Goal: Transaction & Acquisition: Obtain resource

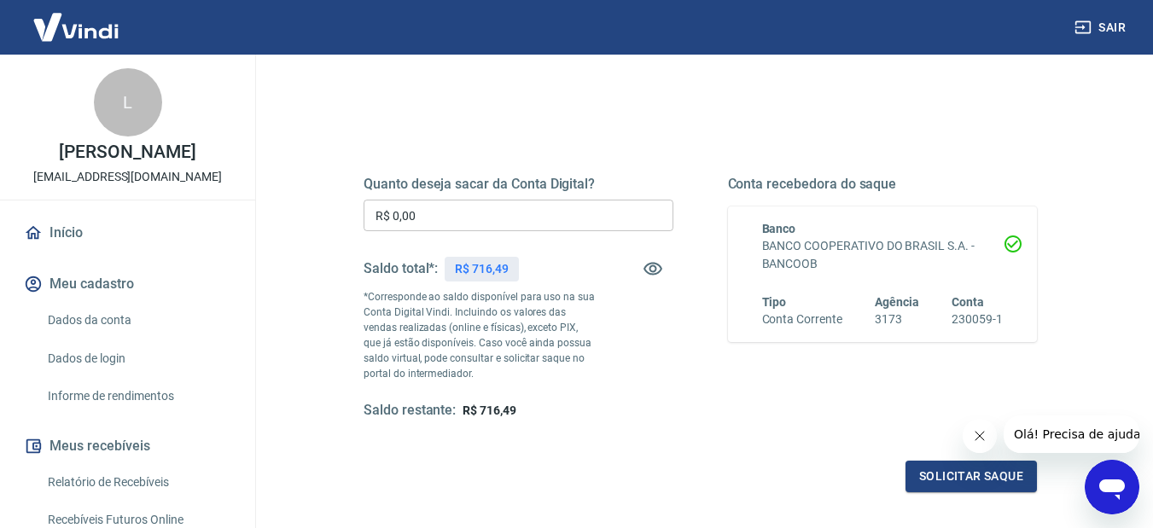
scroll to position [171, 0]
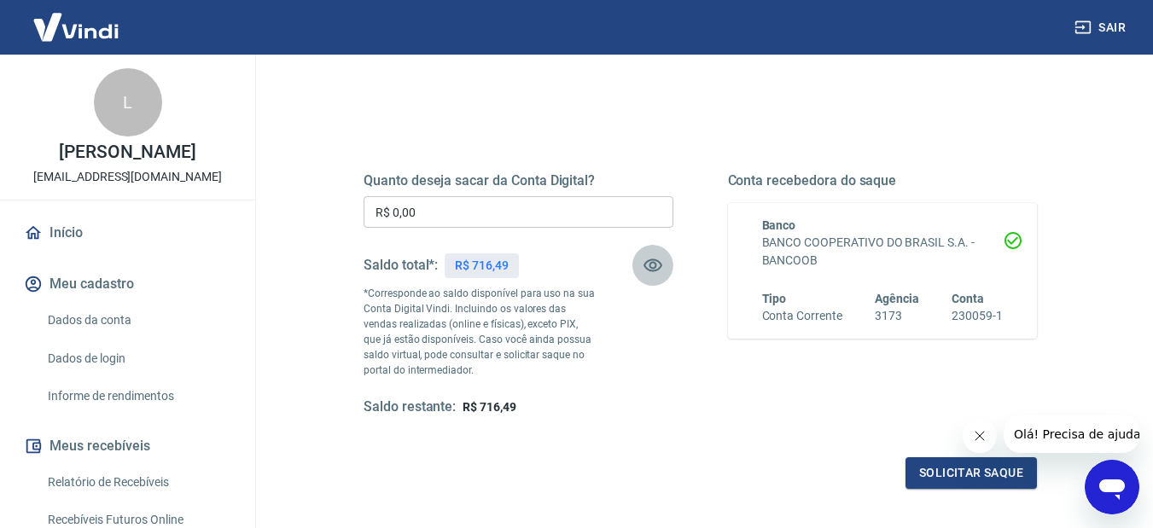
click at [656, 267] on icon "button" at bounding box center [653, 266] width 19 height 13
click at [656, 267] on icon "button" at bounding box center [653, 265] width 20 height 20
click at [1109, 494] on icon "Abrir janela de mensagens" at bounding box center [1112, 487] width 31 height 31
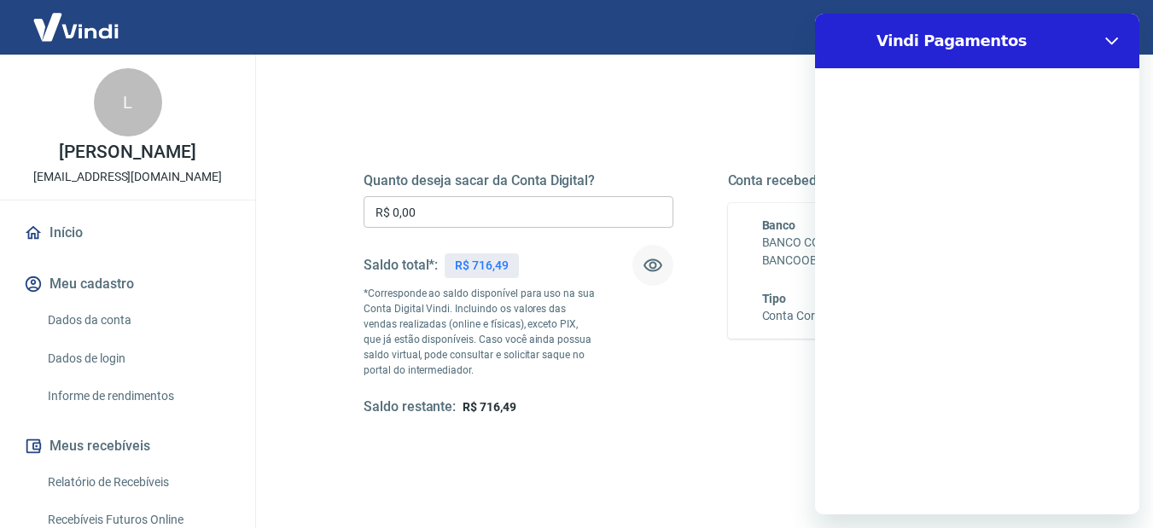
scroll to position [0, 0]
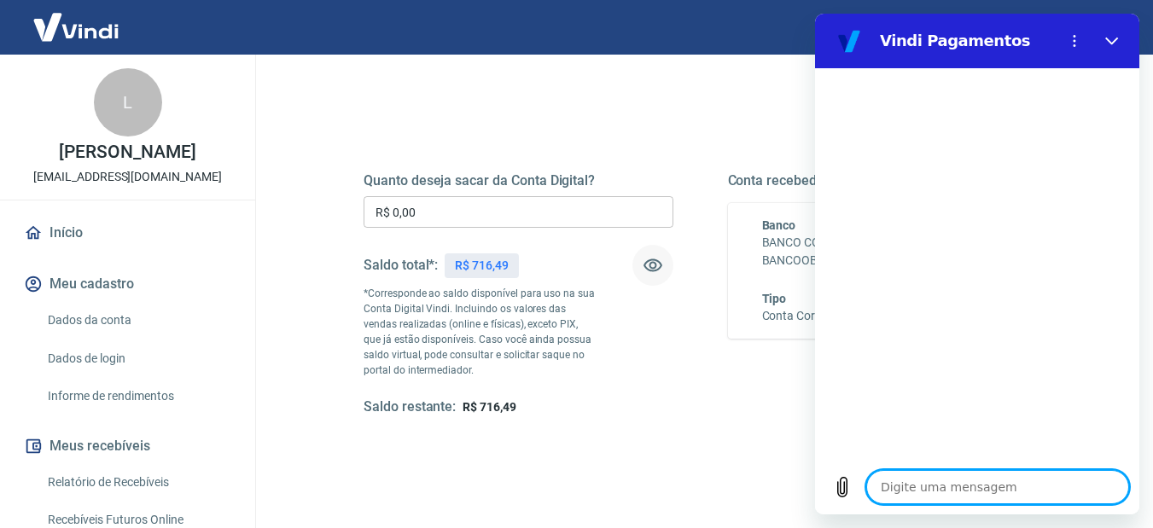
type textarea "P"
type textarea "x"
type textarea "Pr"
type textarea "x"
type textarea "Pre"
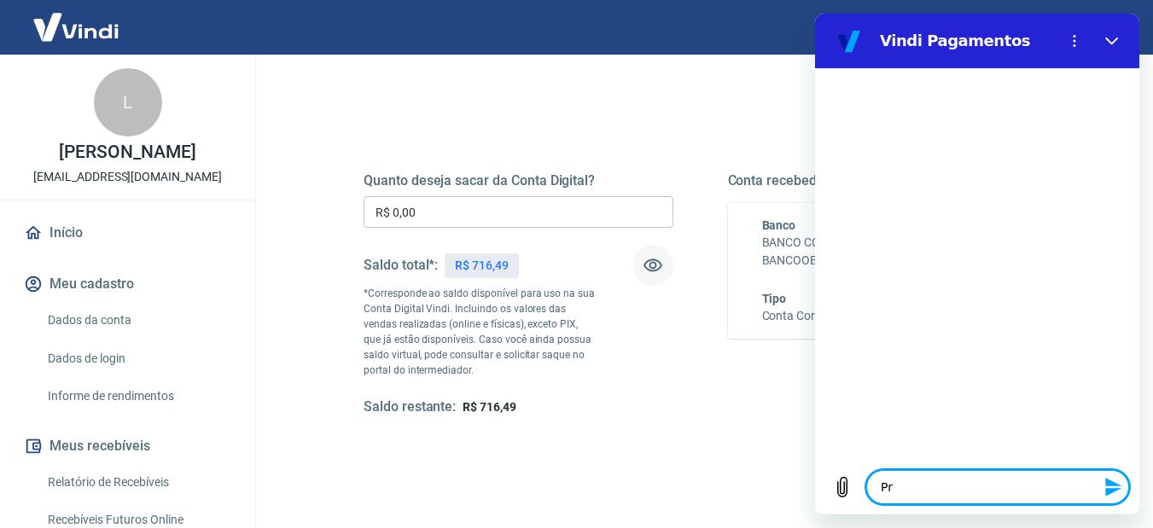
type textarea "x"
type textarea "Prec"
type textarea "x"
type textarea "Preci"
type textarea "x"
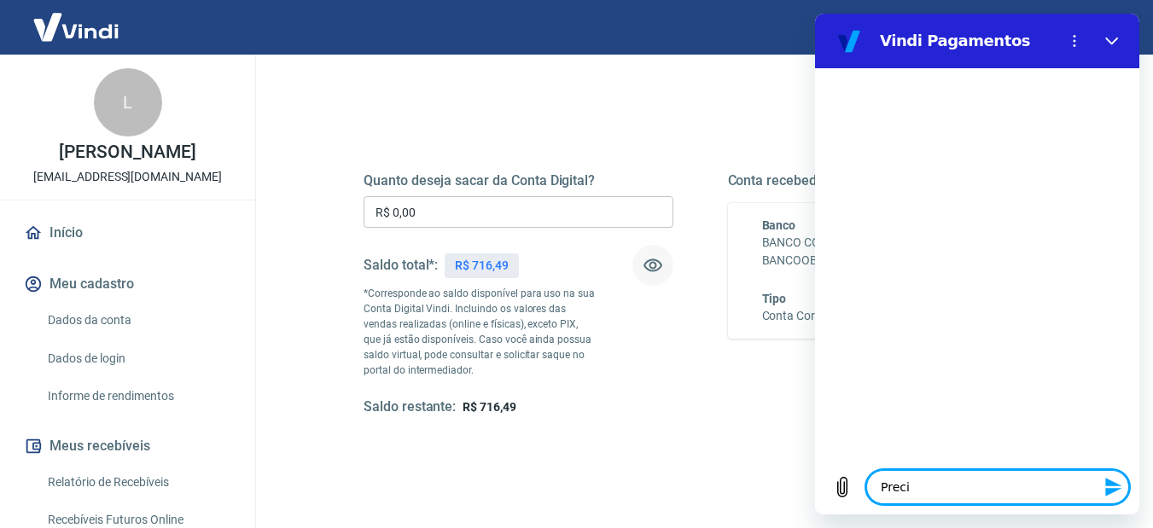
type textarea "Precis"
type textarea "x"
type textarea "Preciso"
type textarea "x"
type textarea "Preciso"
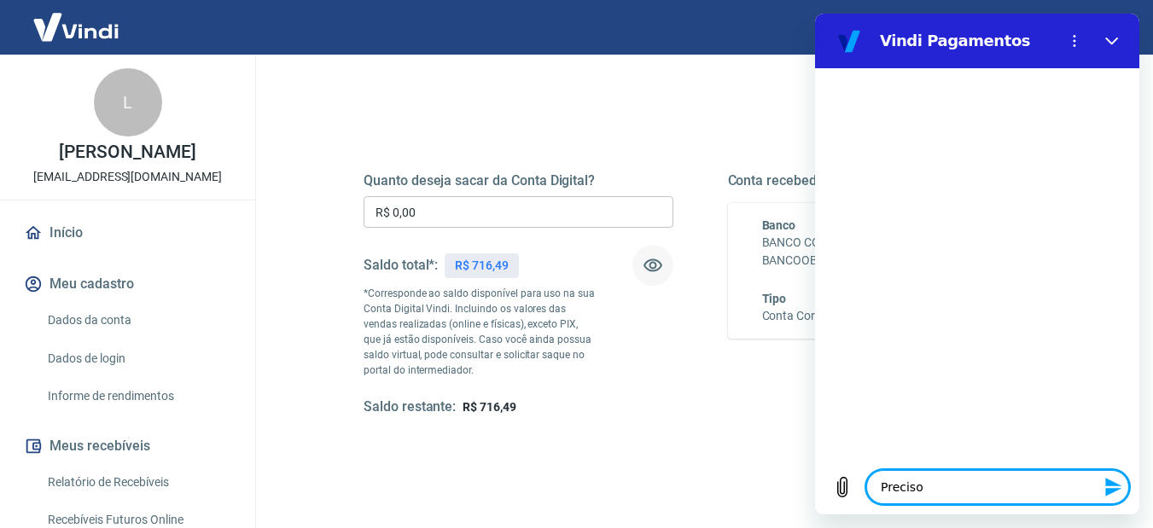
type textarea "x"
type textarea "Preciso c"
type textarea "x"
type textarea "Preciso ca"
type textarea "x"
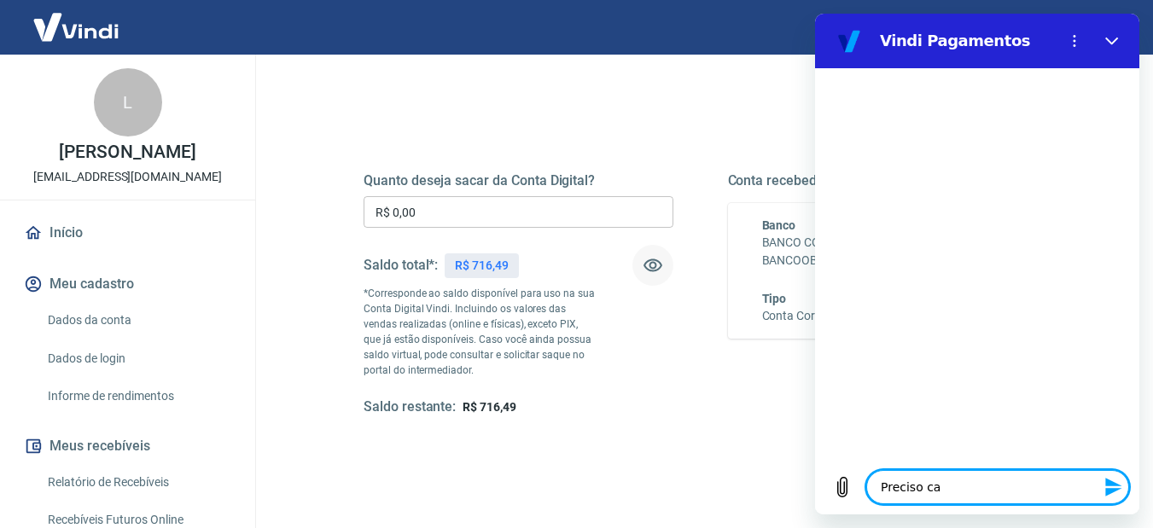
type textarea "Preciso cad"
type textarea "x"
type textarea "Preciso cada"
type textarea "x"
type textarea "Preciso cadas"
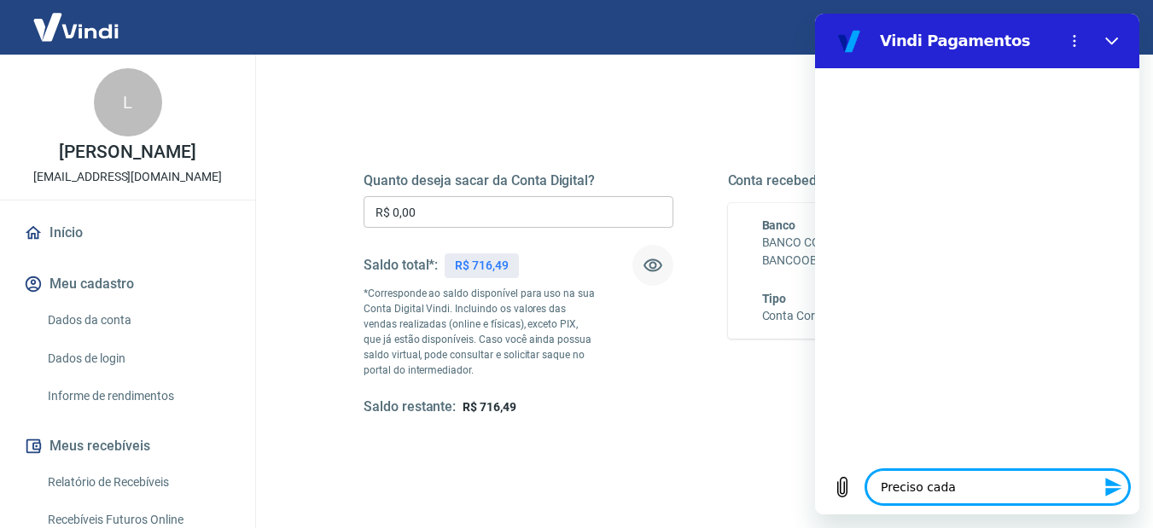
type textarea "x"
type textarea "Preciso cadast"
type textarea "x"
type textarea "Preciso cadastr"
type textarea "x"
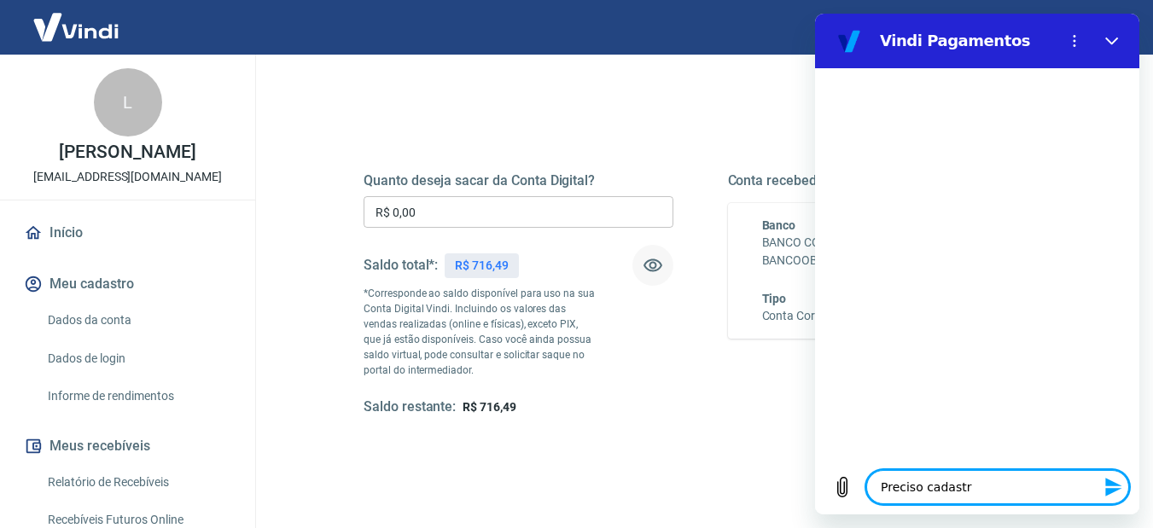
type textarea "Preciso cadastra"
type textarea "x"
type textarea "Preciso cadastrar"
type textarea "x"
type textarea "Preciso cadastrar"
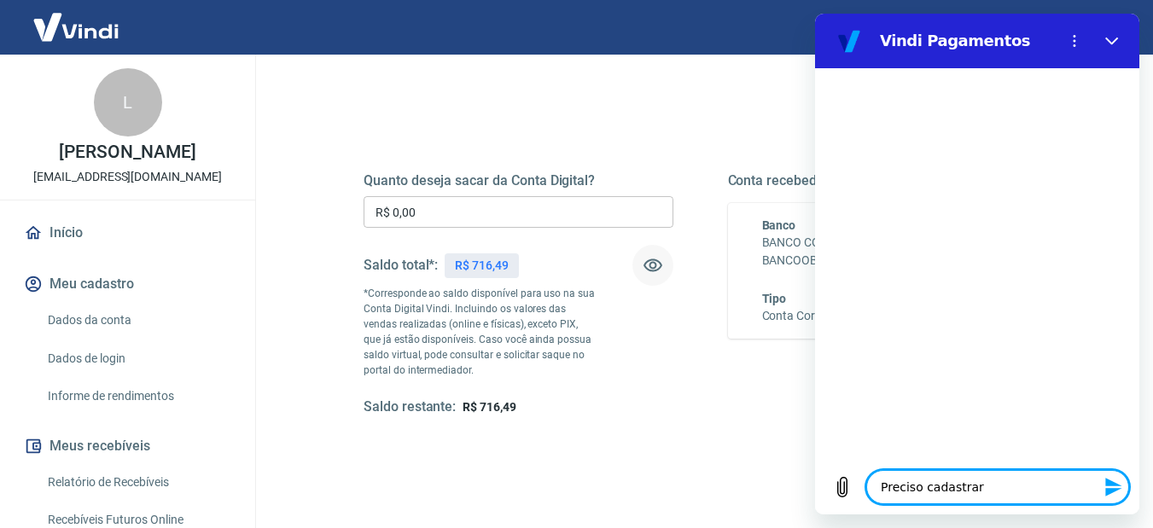
type textarea "x"
type textarea "Preciso cadastrar n"
type textarea "x"
type textarea "Preciso cadastrar no"
type textarea "x"
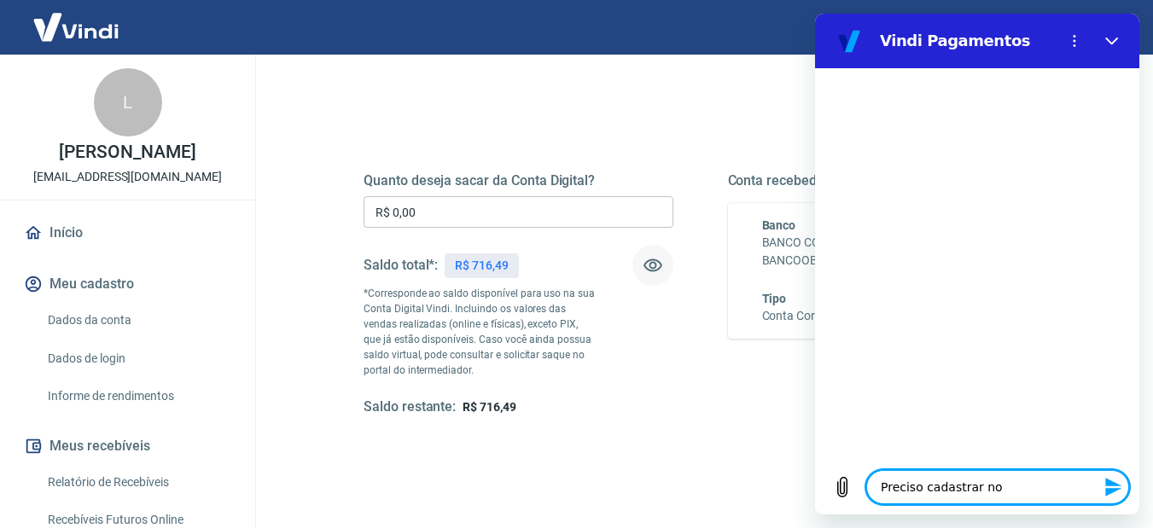
type textarea "Preciso cadastrar nov"
type textarea "x"
type textarea "Preciso cadastrar nova"
type textarea "x"
type textarea "Preciso cadastrar nova"
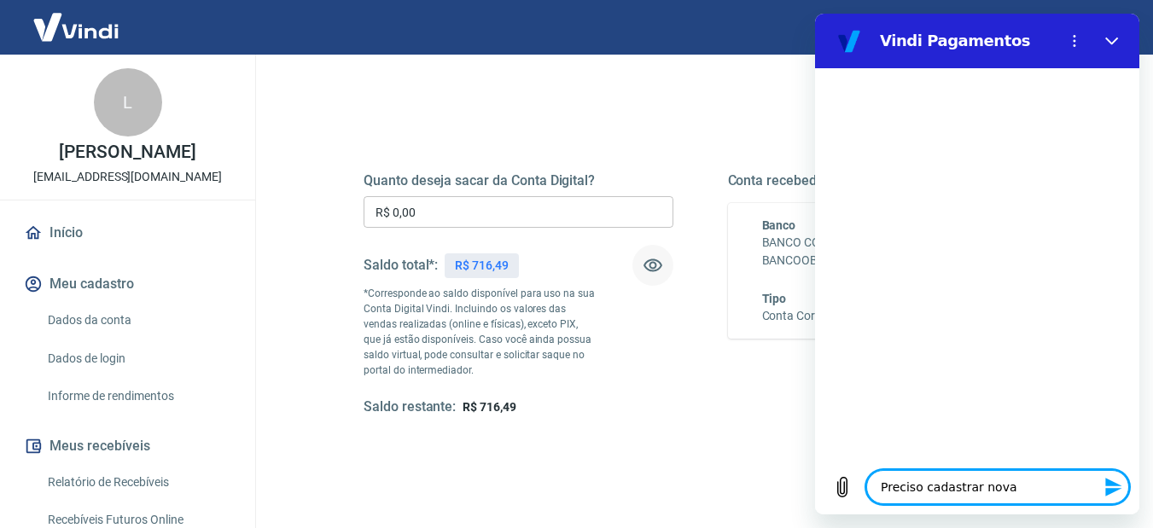
type textarea "x"
type textarea "Preciso cadastrar nova c"
type textarea "x"
type textarea "Preciso cadastrar nova co"
type textarea "x"
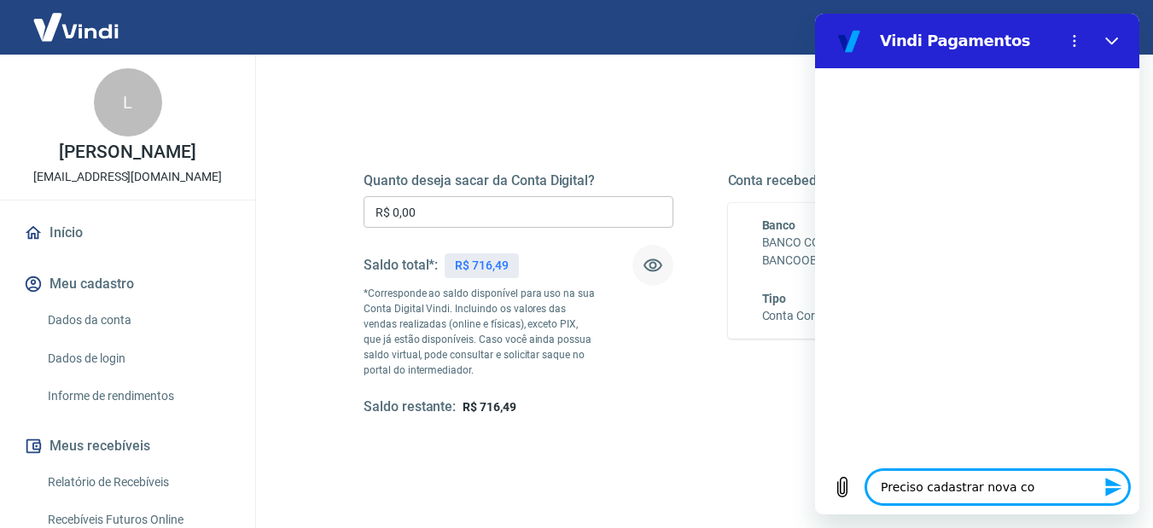
type textarea "Preciso cadastrar nova con"
type textarea "x"
type textarea "Preciso cadastrar nova cont"
type textarea "x"
type textarea "Preciso cadastrar nova conta"
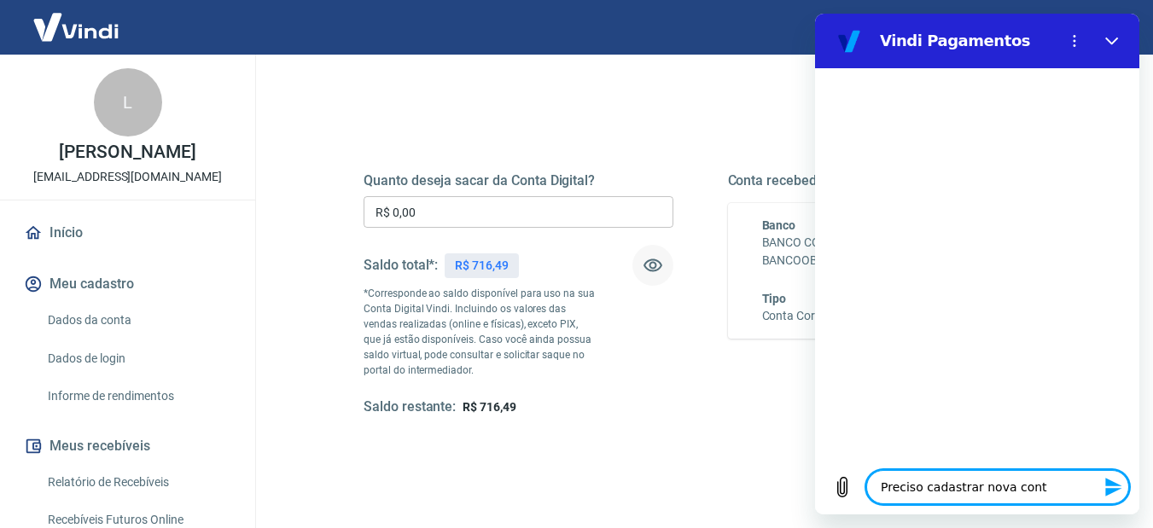
type textarea "x"
type textarea "Preciso cadastrar nova conta"
type textarea "x"
type textarea "Preciso cadastrar nova conta r"
type textarea "x"
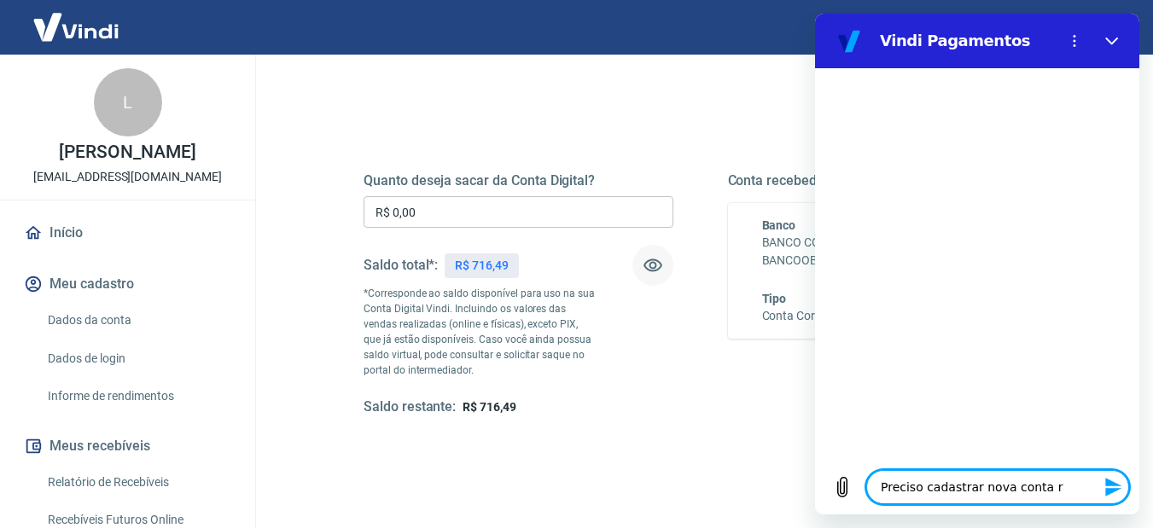
type textarea "Preciso cadastrar nova conta re"
type textarea "x"
type textarea "Preciso cadastrar nova conta rec"
type textarea "x"
type textarea "Preciso cadastrar nova conta rece"
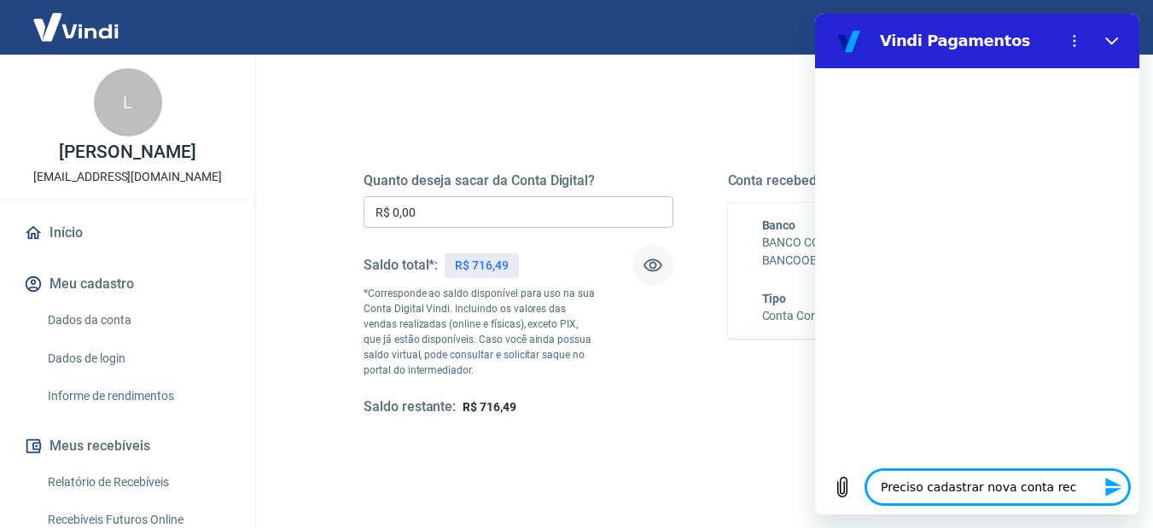
type textarea "x"
type textarea "Preciso cadastrar nova conta receb"
type textarea "x"
type textarea "Preciso cadastrar nova conta recebe"
type textarea "x"
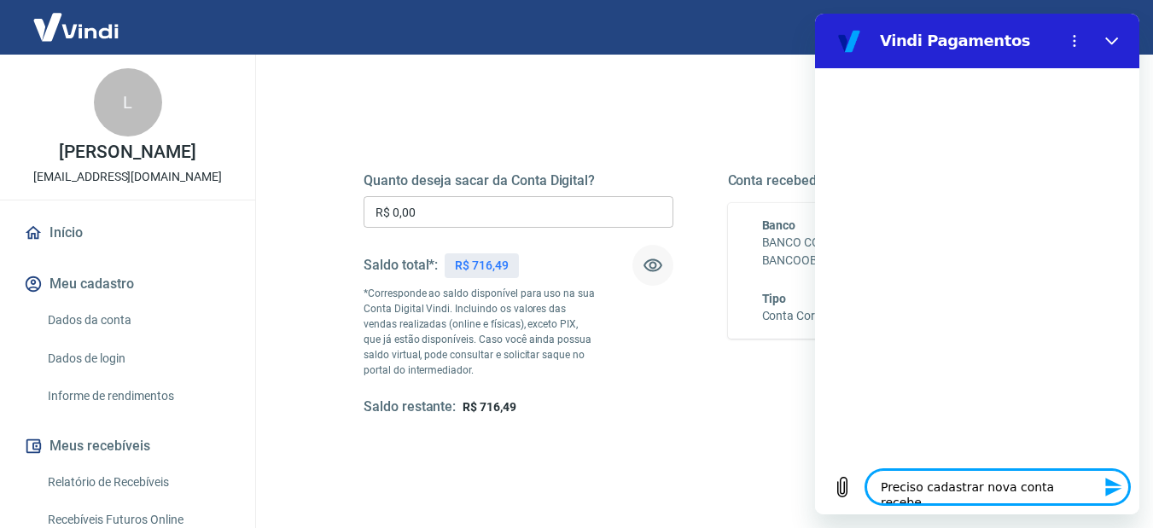
type textarea "Preciso cadastrar nova conta recebed"
type textarea "x"
type textarea "Preciso cadastrar nova conta recebedo"
type textarea "x"
type textarea "Preciso cadastrar nova conta recebedor"
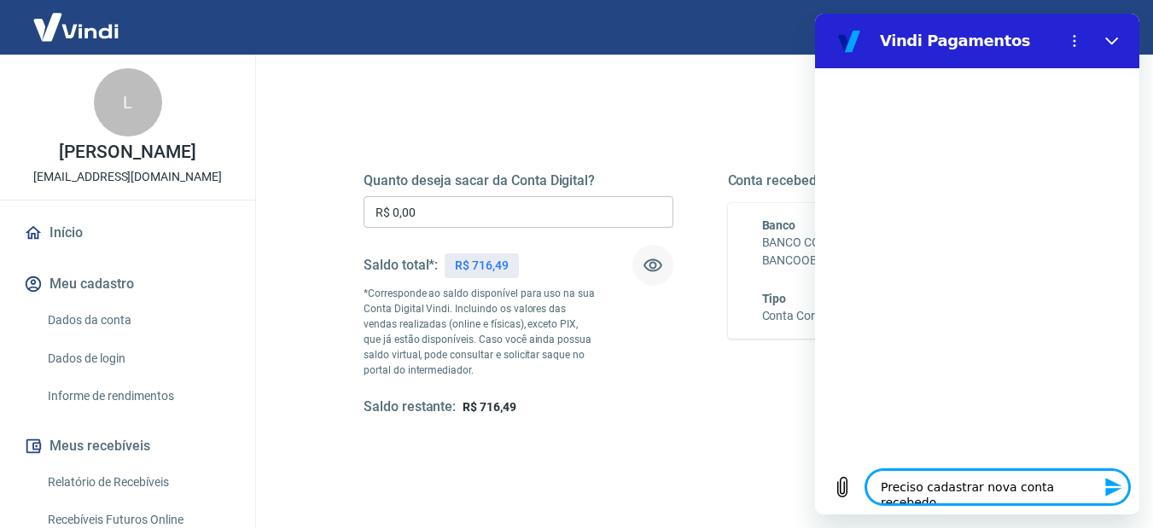
type textarea "x"
type textarea "Preciso cadastrar nova conta recebedora"
type textarea "x"
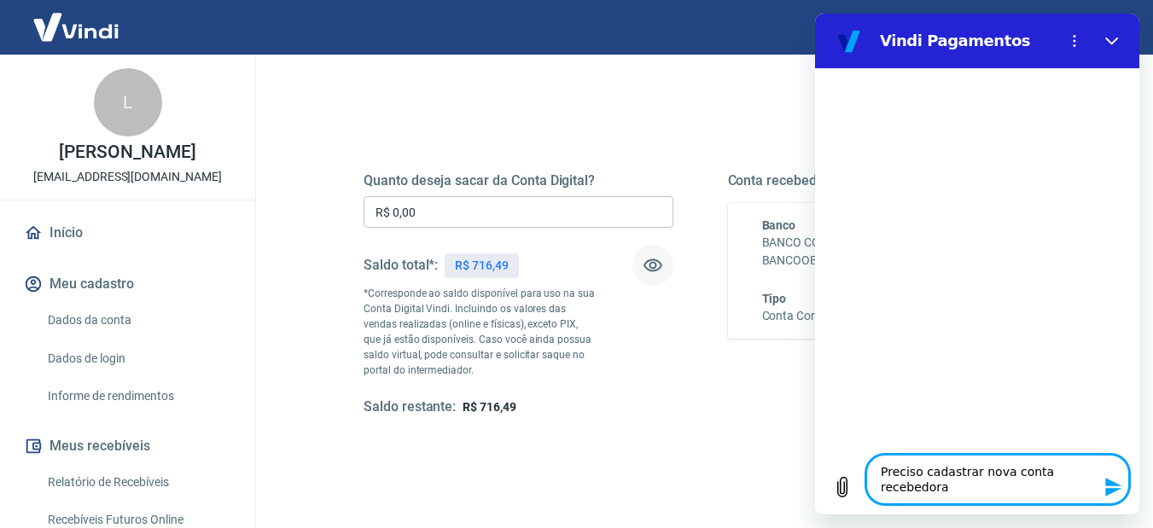
type textarea "Preciso cadastrar nova conta recebedora"
type textarea "x"
type textarea "Preciso cadastrar nova conta recebedora d"
type textarea "x"
type textarea "Preciso cadastrar nova conta recebedora de"
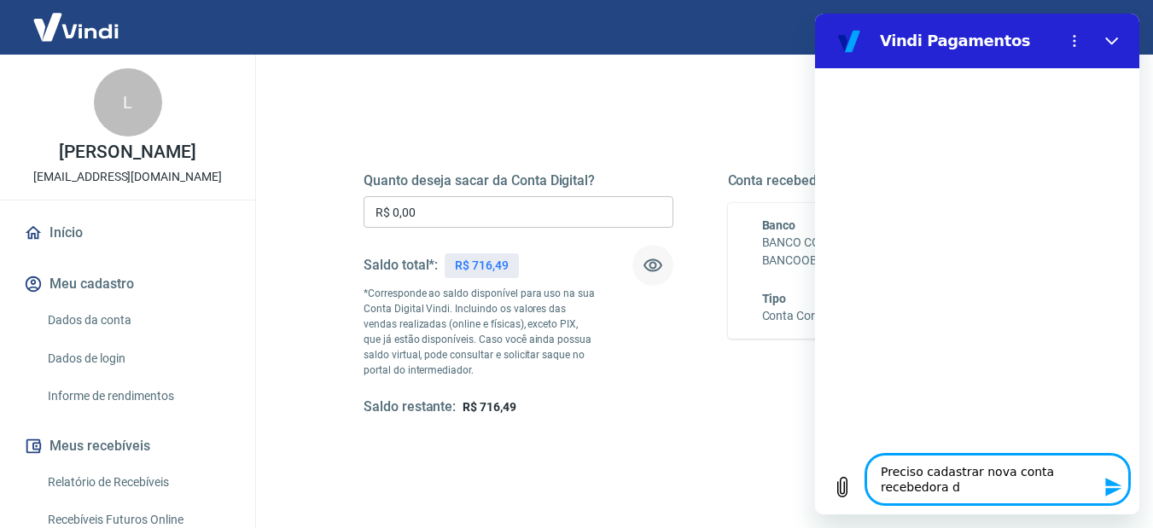
type textarea "x"
type textarea "Preciso cadastrar nova conta recebedora de"
type textarea "x"
type textarea "Preciso cadastrar nova conta recebedora de s"
type textarea "x"
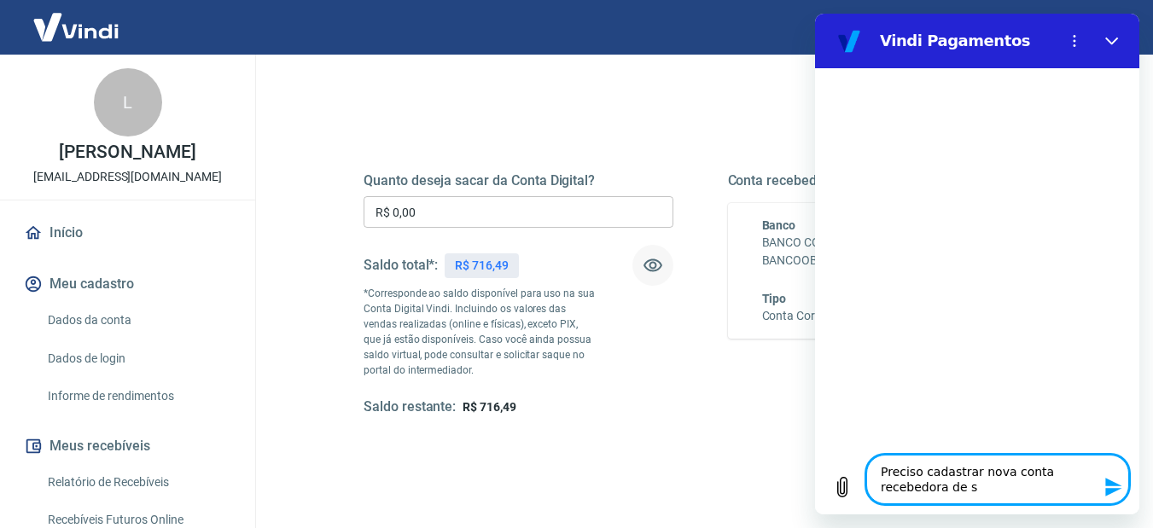
type textarea "Preciso cadastrar nova conta recebedora de sa"
type textarea "x"
type textarea "Preciso cadastrar nova conta recebedora de saq"
type textarea "x"
type textarea "Preciso cadastrar nova conta recebedora de [PERSON_NAME]"
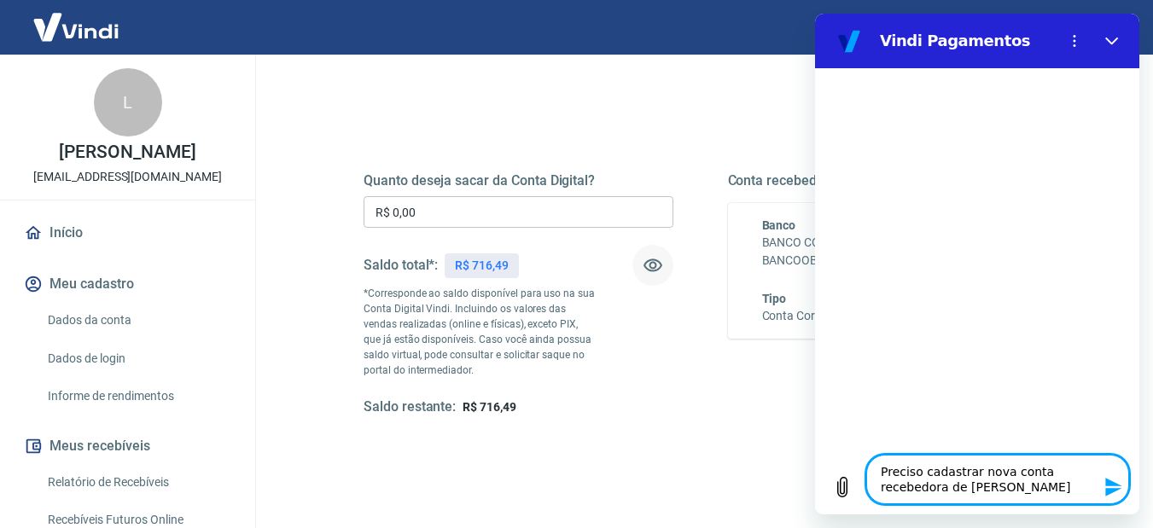
type textarea "x"
type textarea "Preciso cadastrar nova conta recebedora de saque"
type textarea "x"
type textarea "Preciso cadastrar nova conta recebedora de saques"
type textarea "x"
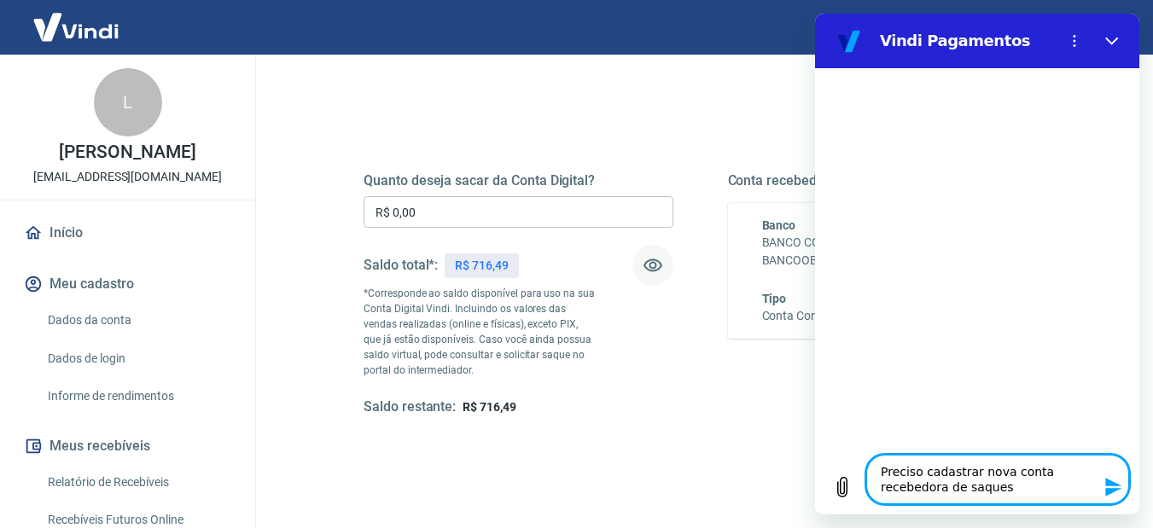
type textarea "Preciso cadastrar nova conta recebedora de saques."
type textarea "x"
type textarea "Preciso cadastrar nova conta recebedora de saques."
type textarea "x"
type textarea "Preciso cadastrar nova conta recebedora de saques. C"
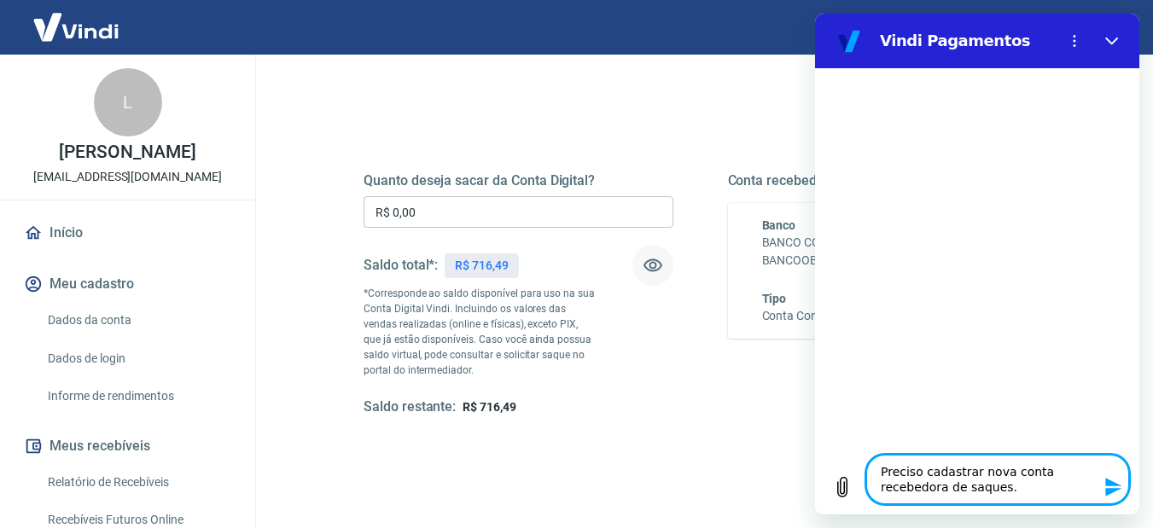
type textarea "x"
type textarea "Preciso cadastrar nova conta recebedora de saques. Co"
type textarea "x"
type textarea "Preciso cadastrar nova conta recebedora de saques. Com"
type textarea "x"
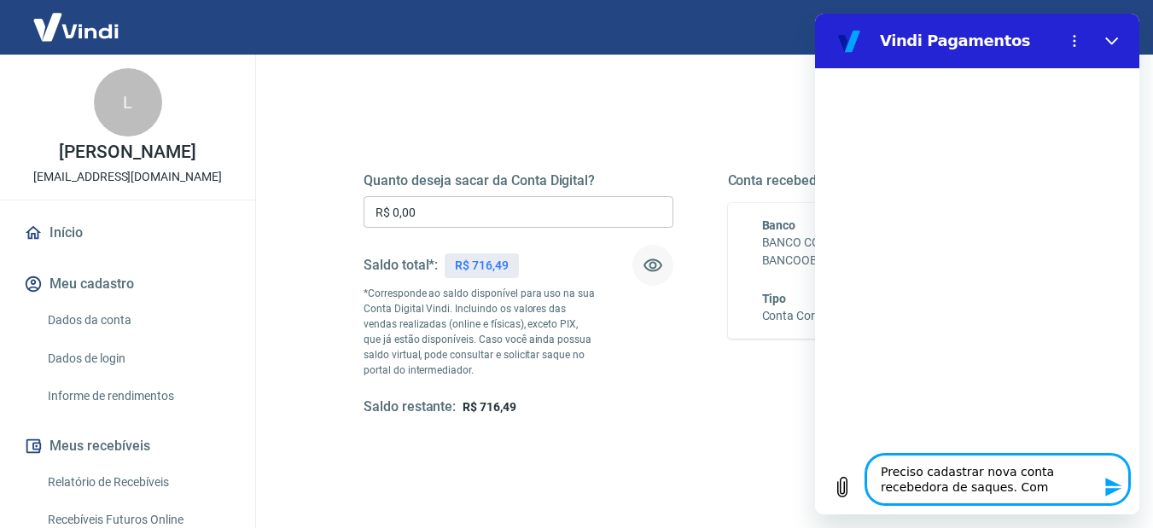
type textarea "Preciso cadastrar nova conta recebedora de saques. [GEOGRAPHIC_DATA]"
type textarea "x"
type textarea "Preciso cadastrar nova conta recebedora de saques. [GEOGRAPHIC_DATA]"
type textarea "x"
type textarea "Preciso cadastrar nova conta recebedora de saques. Como p"
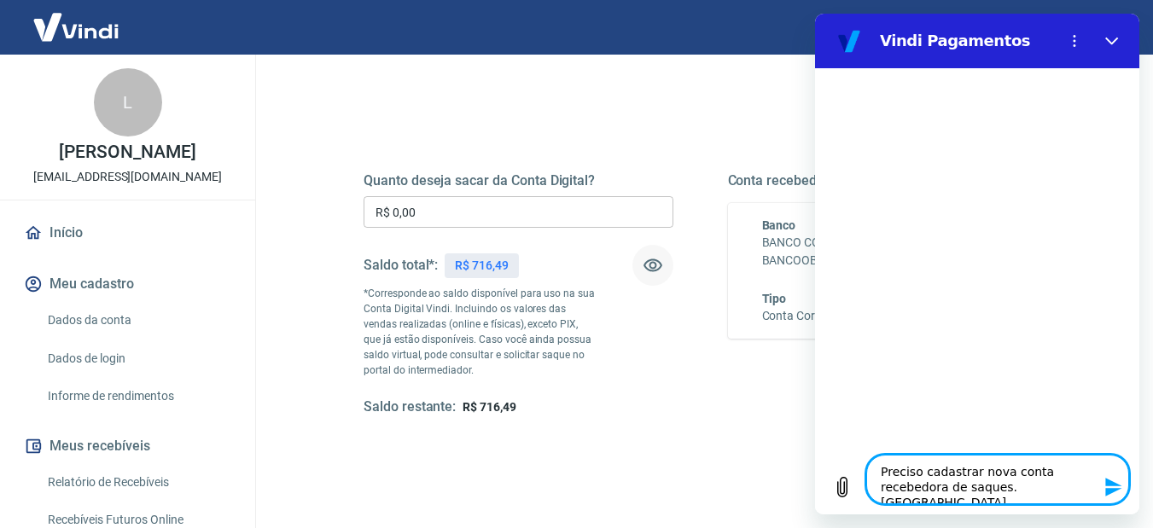
type textarea "x"
type textarea "Preciso cadastrar nova conta recebedora de saques. Como pr"
type textarea "x"
type textarea "Preciso cadastrar nova conta recebedora de saques. Como pro"
type textarea "x"
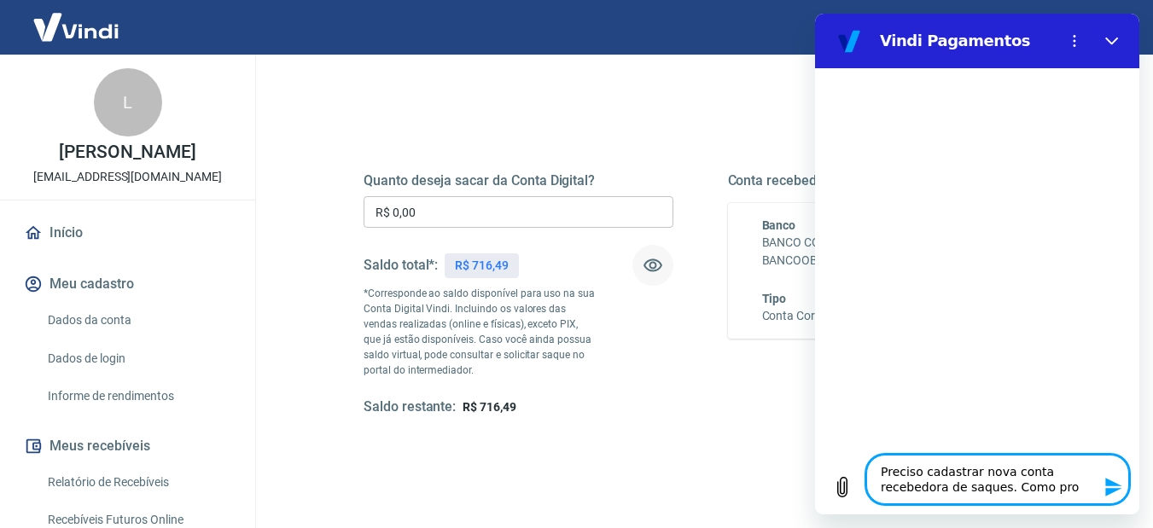
type textarea "Preciso cadastrar nova conta recebedora de saques. Como proc"
type textarea "x"
type textarea "Preciso cadastrar nova conta recebedora de saques. Como proce"
type textarea "x"
type textarea "Preciso cadastrar nova conta recebedora de saques. Como proced"
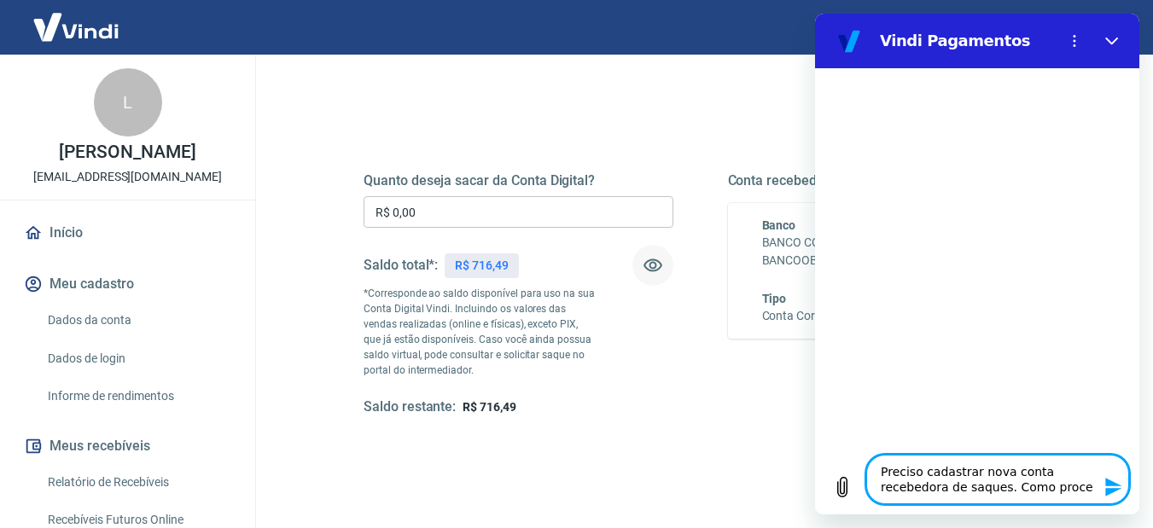
type textarea "x"
type textarea "Preciso cadastrar nova conta recebedora de saques. Como procedo"
type textarea "x"
type textarea "Preciso cadastrar nova conta recebedora de saques. Como procedo?"
type textarea "x"
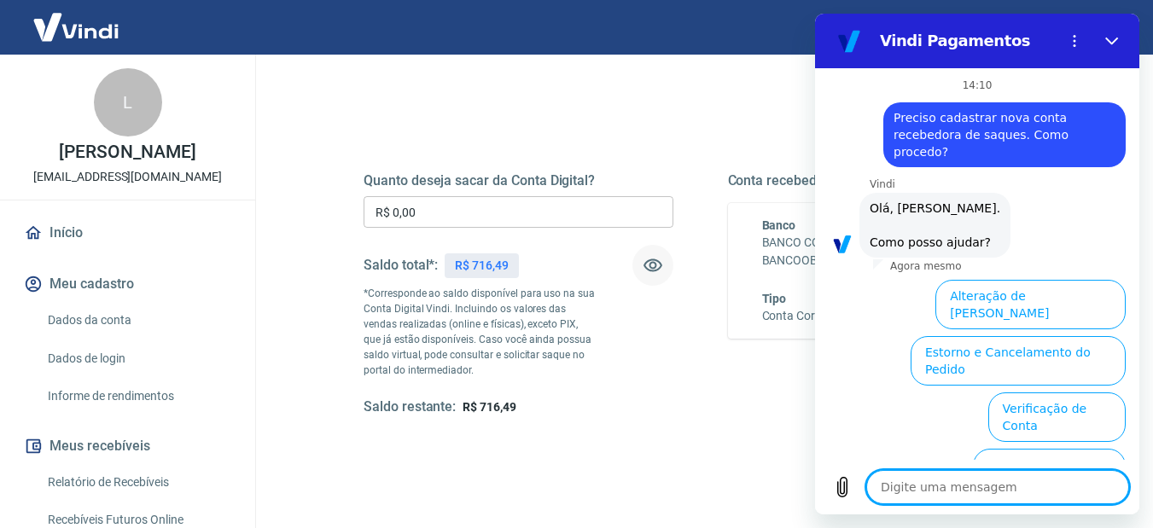
scroll to position [154, 0]
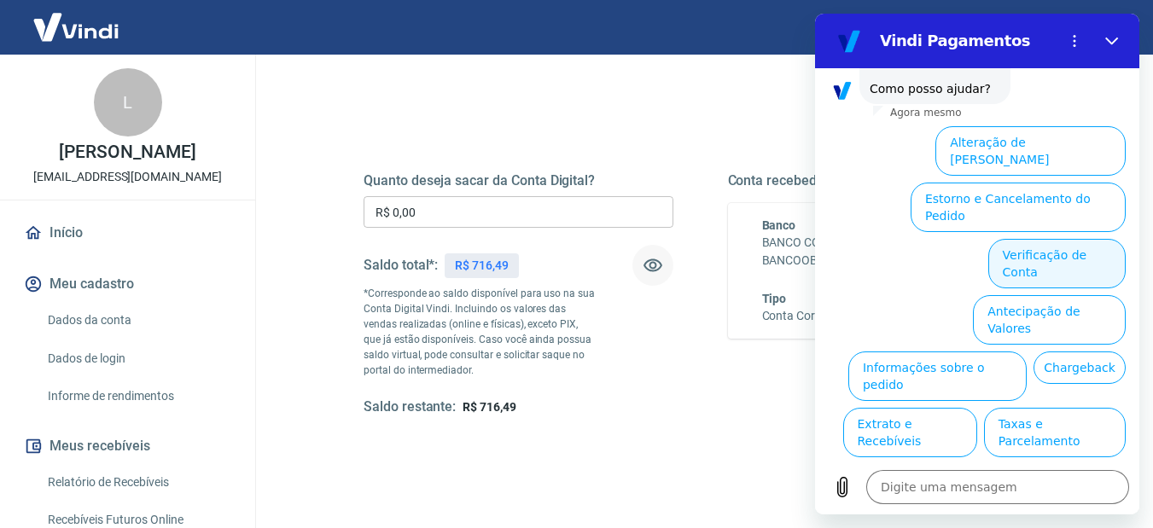
click at [1039, 239] on button "Verificação de Conta" at bounding box center [1057, 264] width 137 height 50
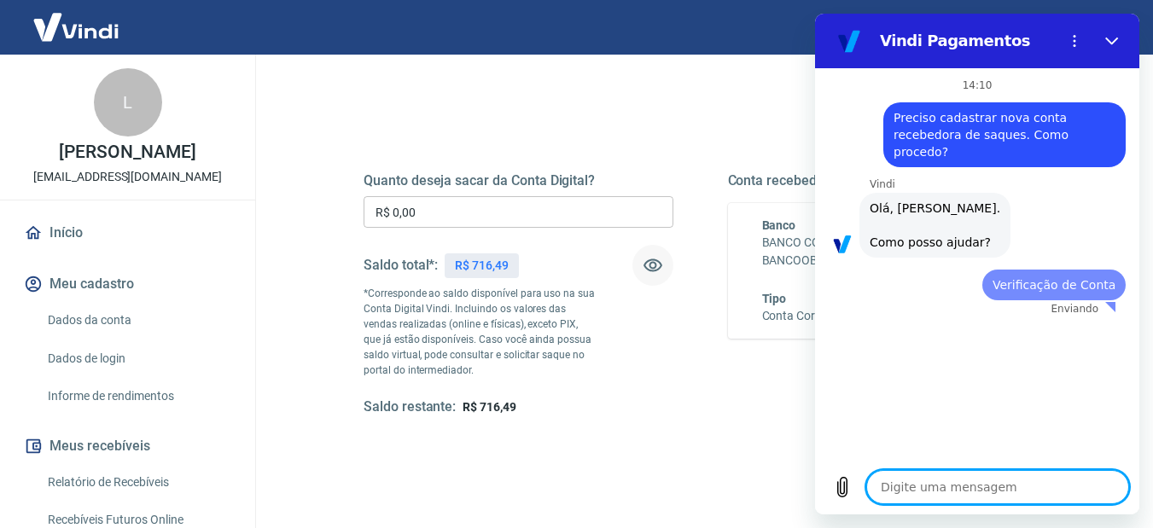
scroll to position [0, 0]
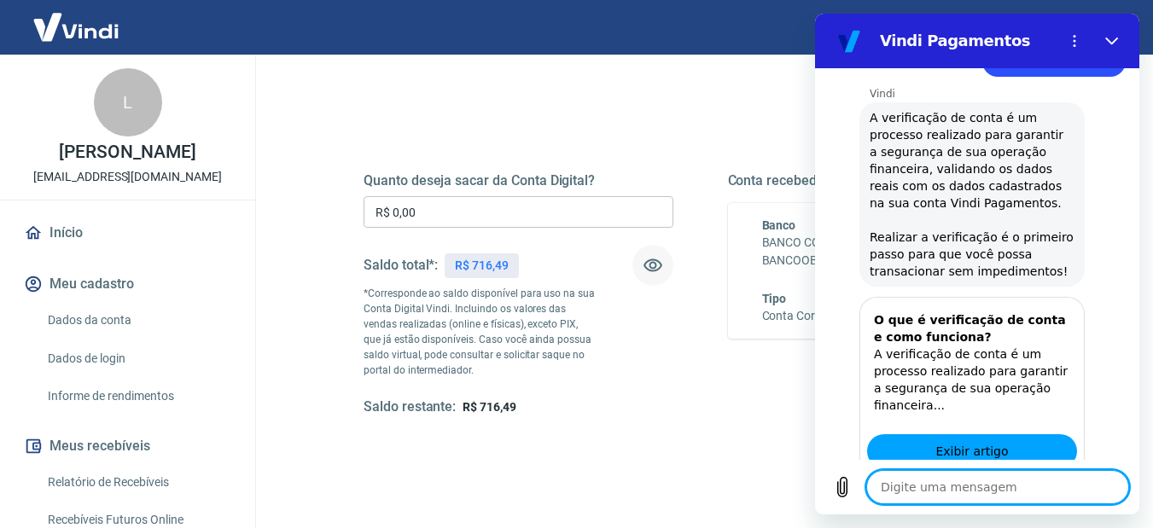
type textarea "x"
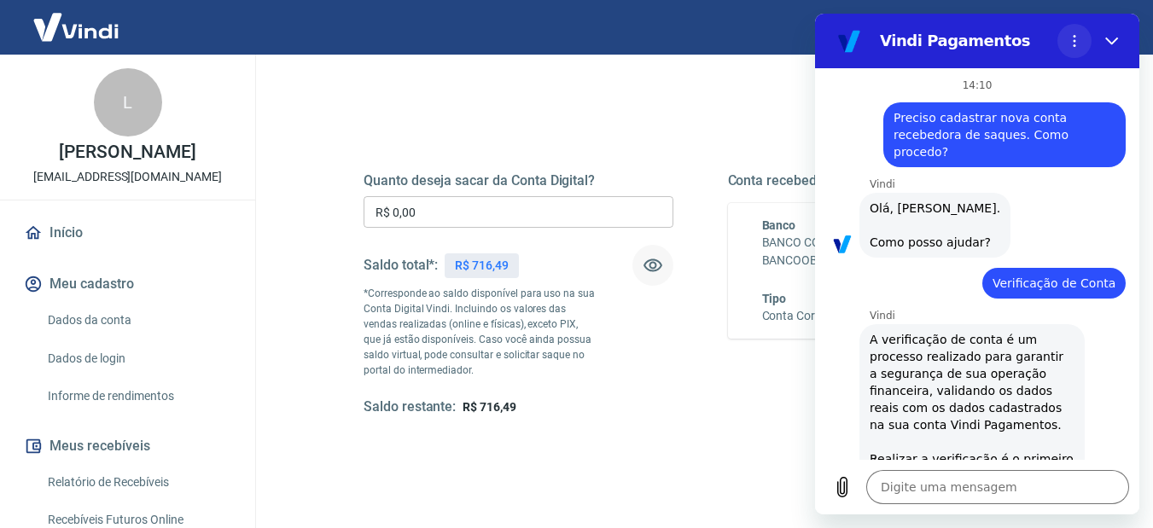
click at [1072, 45] on icon "Menu de opções" at bounding box center [1075, 41] width 14 height 14
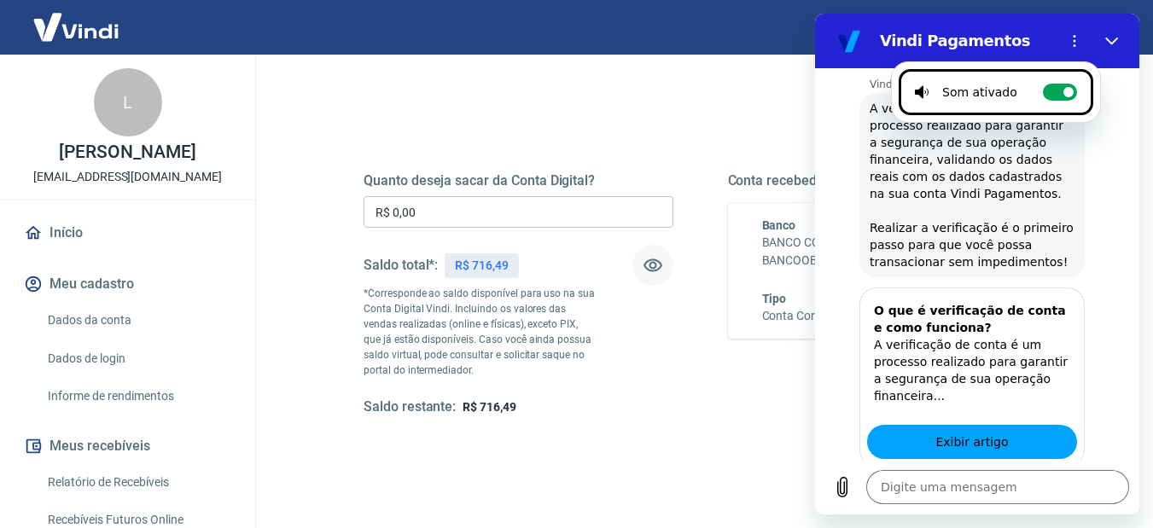
scroll to position [323, 0]
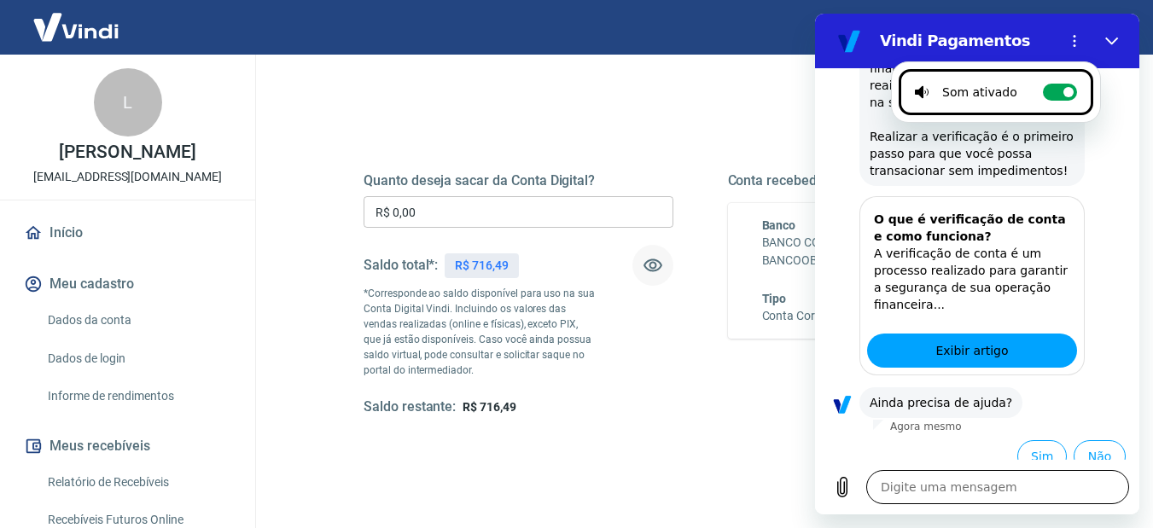
click at [918, 495] on textarea at bounding box center [997, 487] width 263 height 34
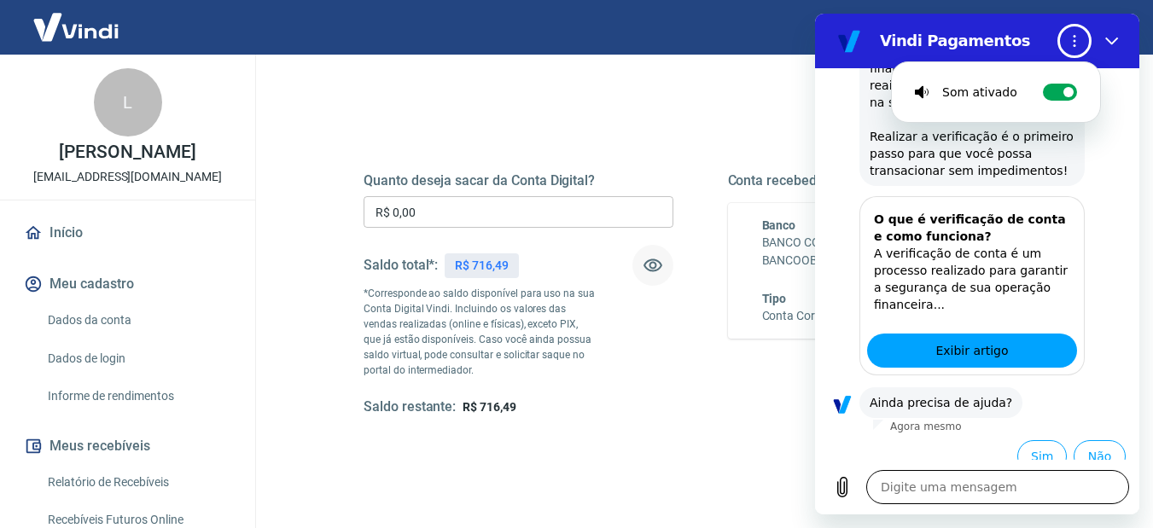
click at [1058, 24] on button "Menu de opções" at bounding box center [1075, 41] width 34 height 34
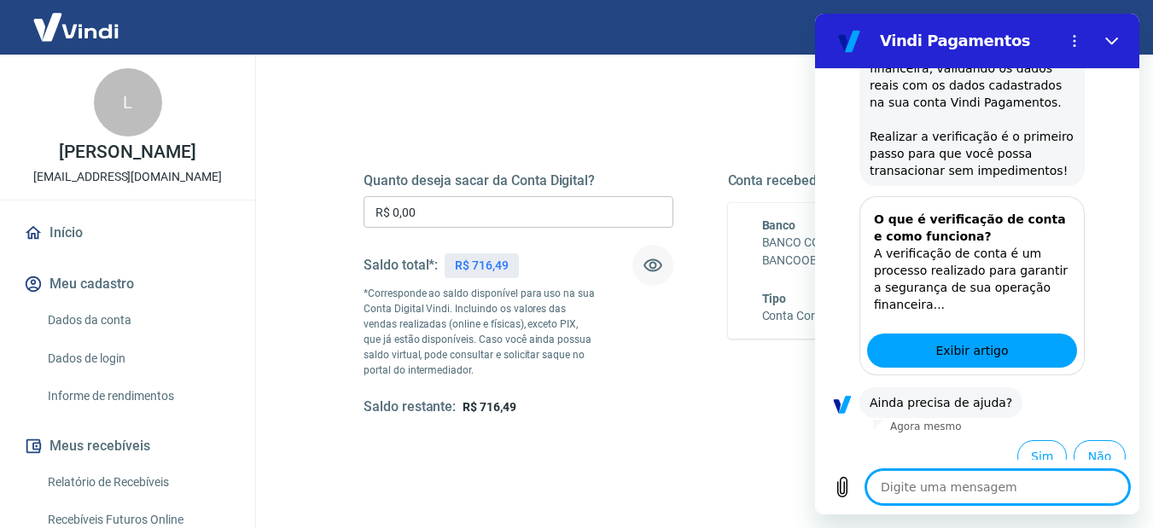
click at [927, 489] on textarea at bounding box center [997, 487] width 263 height 34
type textarea "C"
type textarea "x"
type textarea "Ca"
type textarea "x"
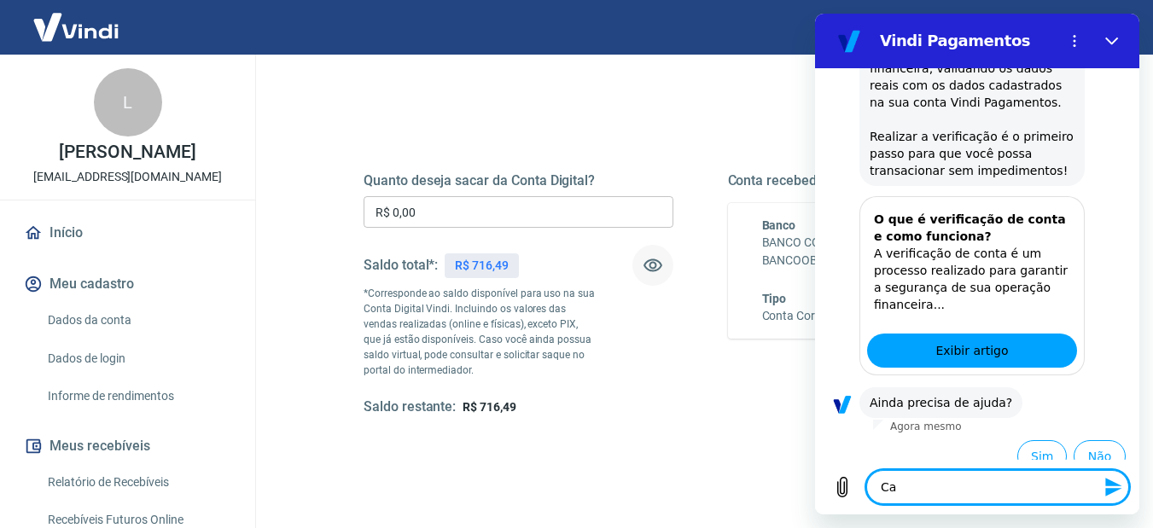
type textarea "Cad"
type textarea "x"
type textarea "Cada"
type textarea "x"
type textarea "Cadas"
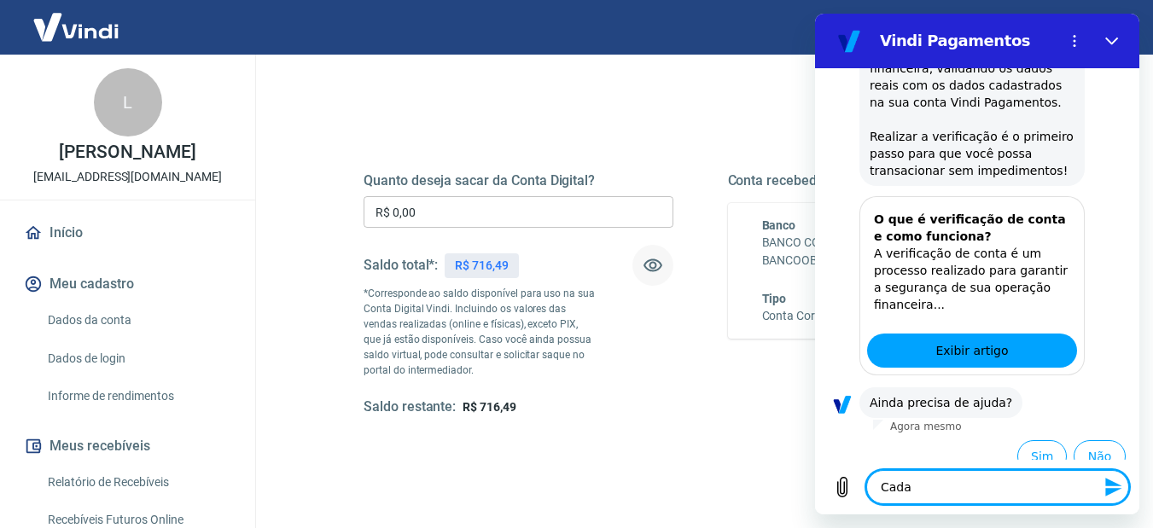
type textarea "x"
type textarea "Cadast"
type textarea "x"
type textarea "Cadastr"
type textarea "x"
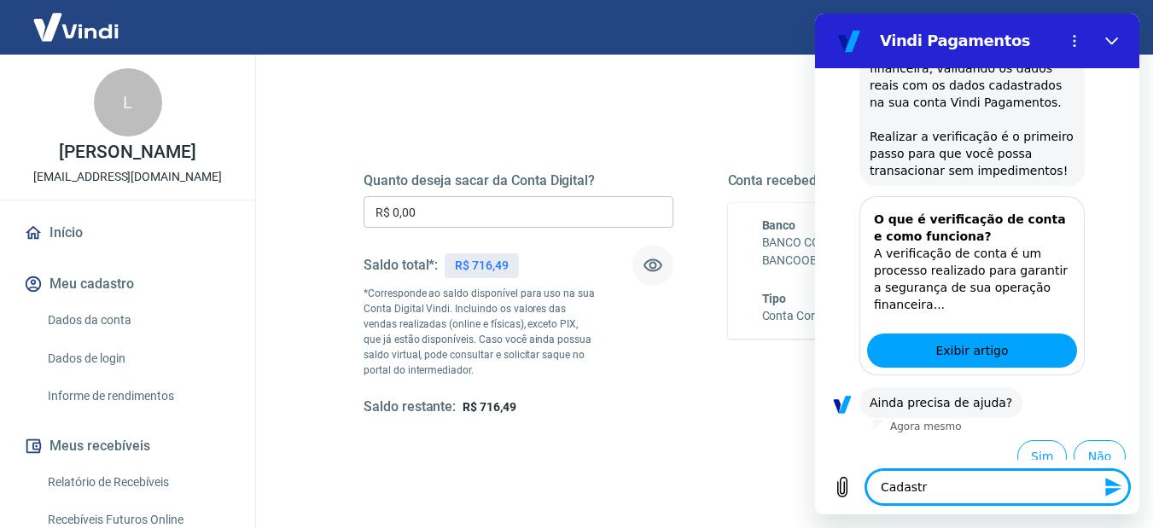
type textarea "Cadastra"
type textarea "x"
type textarea "Cadastrar"
type textarea "x"
type textarea "Cadastrar"
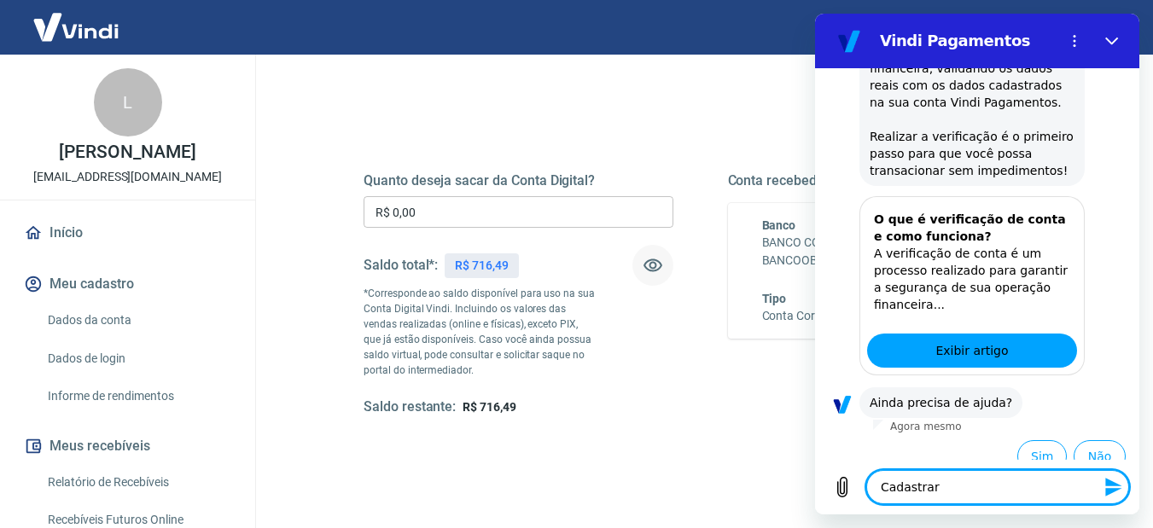
type textarea "x"
type textarea "Cadastrar n"
type textarea "x"
type textarea "Cadastrar no"
type textarea "x"
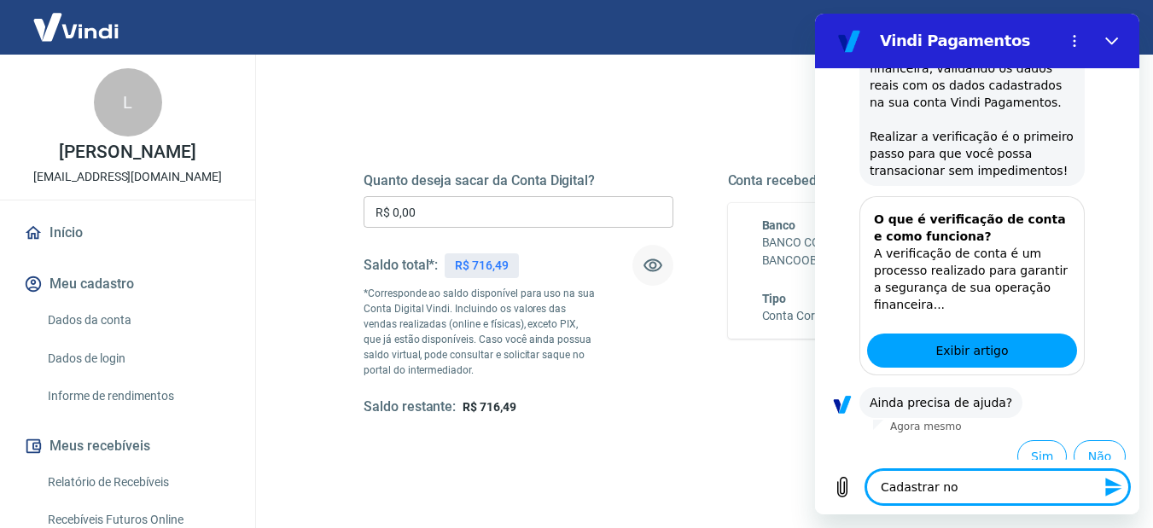
type textarea "Cadastrar nov"
type textarea "x"
type textarea "Cadastrar nova"
type textarea "x"
type textarea "Cadastrar nova"
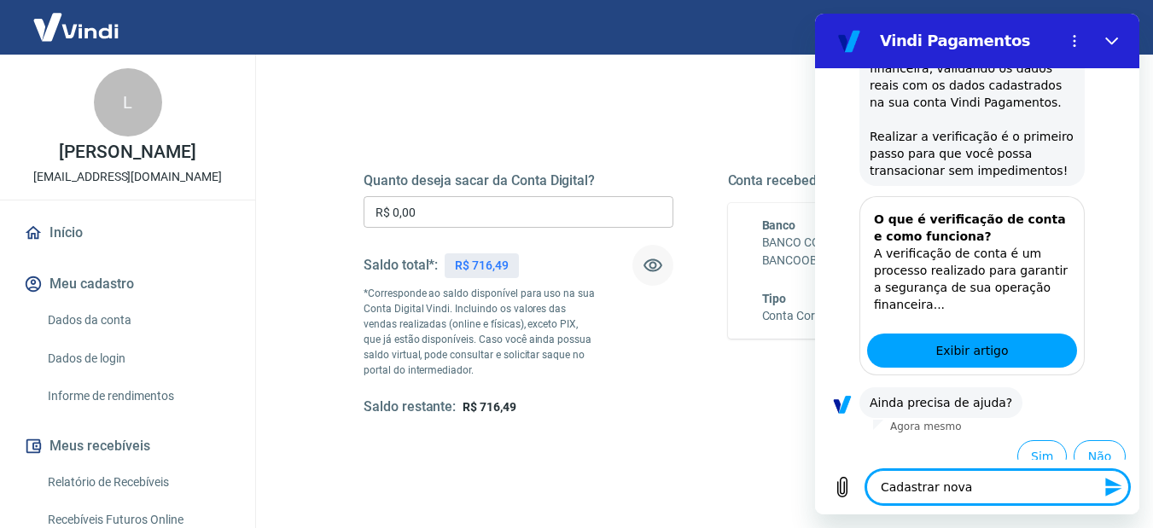
type textarea "x"
type textarea "Cadastrar nova c"
type textarea "x"
type textarea "Cadastrar nova co"
type textarea "x"
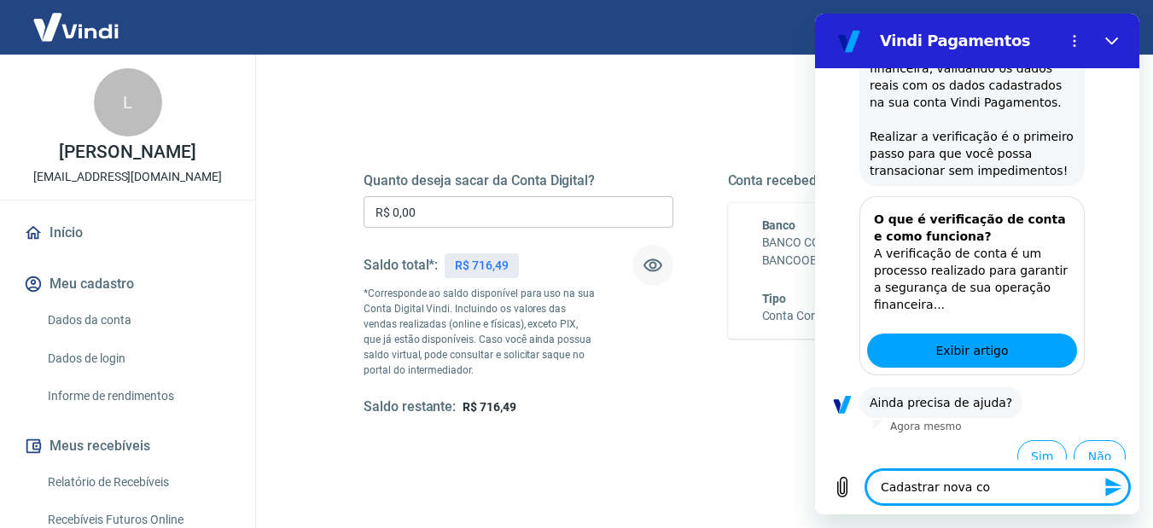
type textarea "Cadastrar nova con"
type textarea "x"
type textarea "Cadastrar nova cont"
type textarea "x"
type textarea "Cadastrar nova conta"
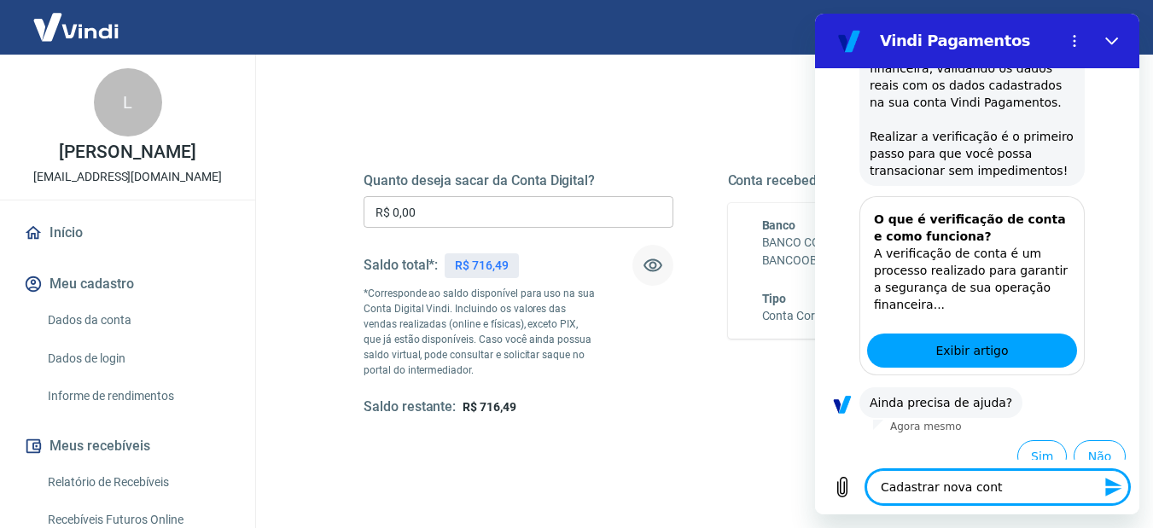
type textarea "x"
type textarea "Cadastrar nova conta"
type textarea "x"
type textarea "Cadastrar nova conta p"
type textarea "x"
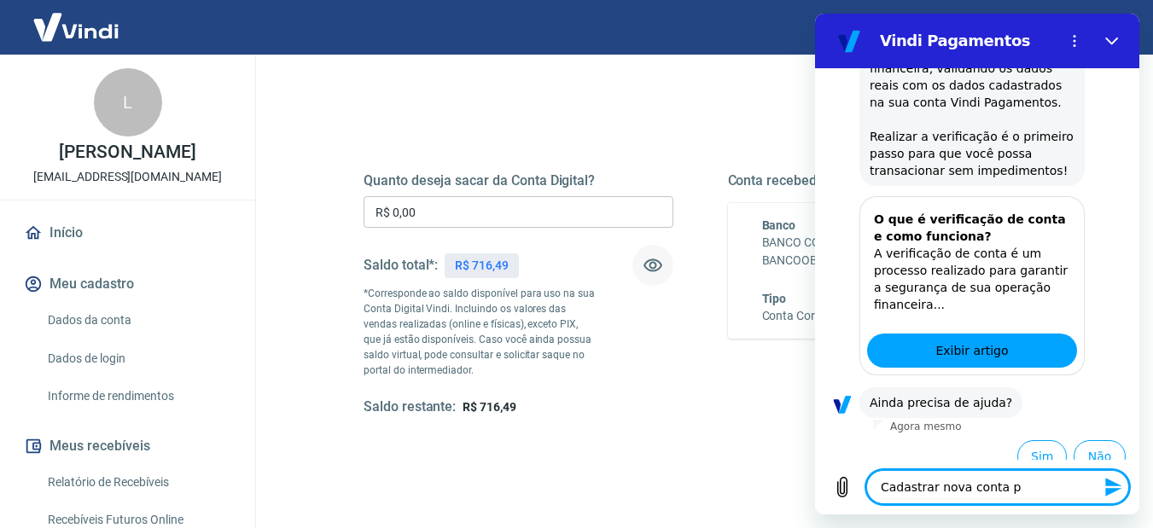
type textarea "Cadastrar nova conta pa"
type textarea "x"
type textarea "Cadastrar nova conta par"
type textarea "x"
type textarea "Cadastrar nova conta para"
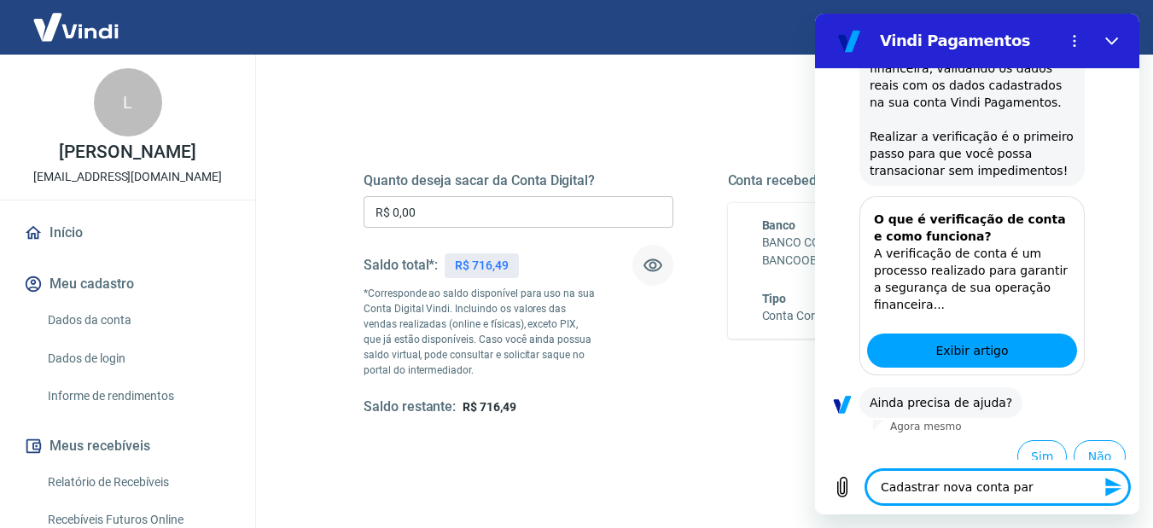
type textarea "x"
type textarea "Cadastrar nova conta para"
type textarea "x"
type textarea "Cadastrar nova conta para r"
type textarea "x"
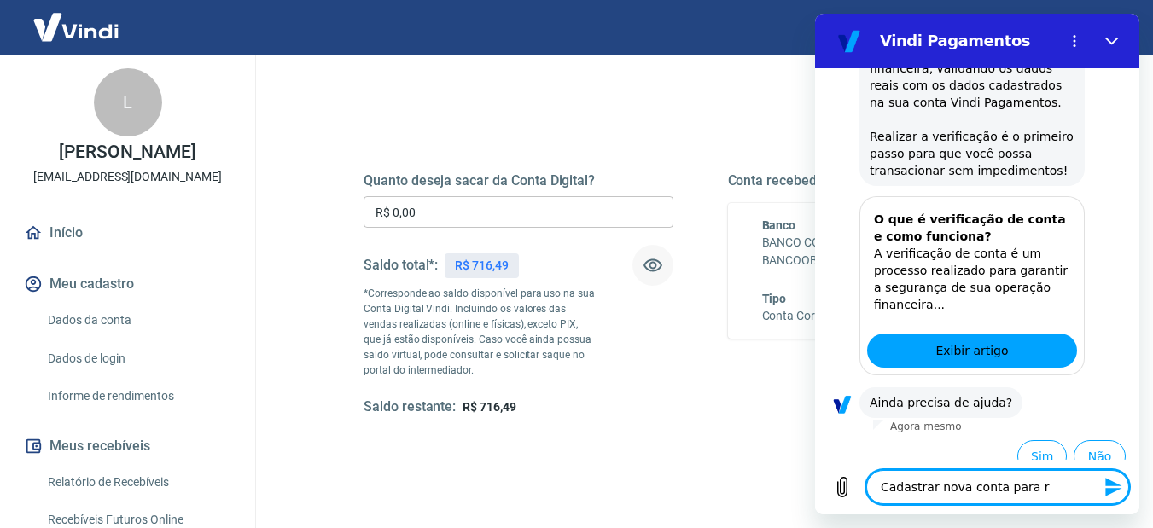
type textarea "Cadastrar nova conta para re"
type textarea "x"
type textarea "Cadastrar nova conta para rec"
type textarea "x"
type textarea "Cadastrar nova conta para rece"
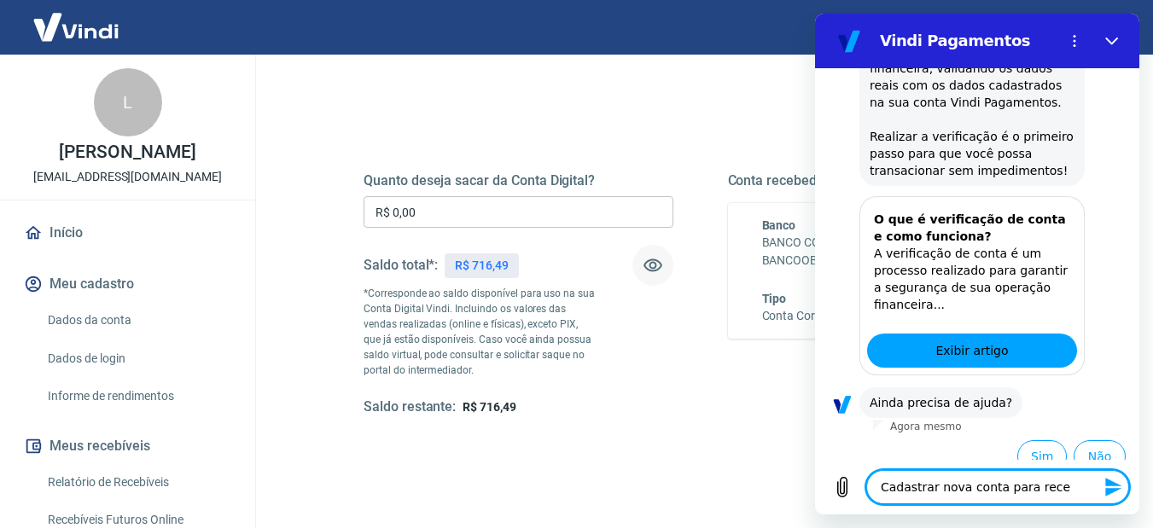
type textarea "x"
type textarea "Cadastrar nova conta para receb"
type textarea "x"
type textarea "Cadastrar nova conta para recebe"
type textarea "x"
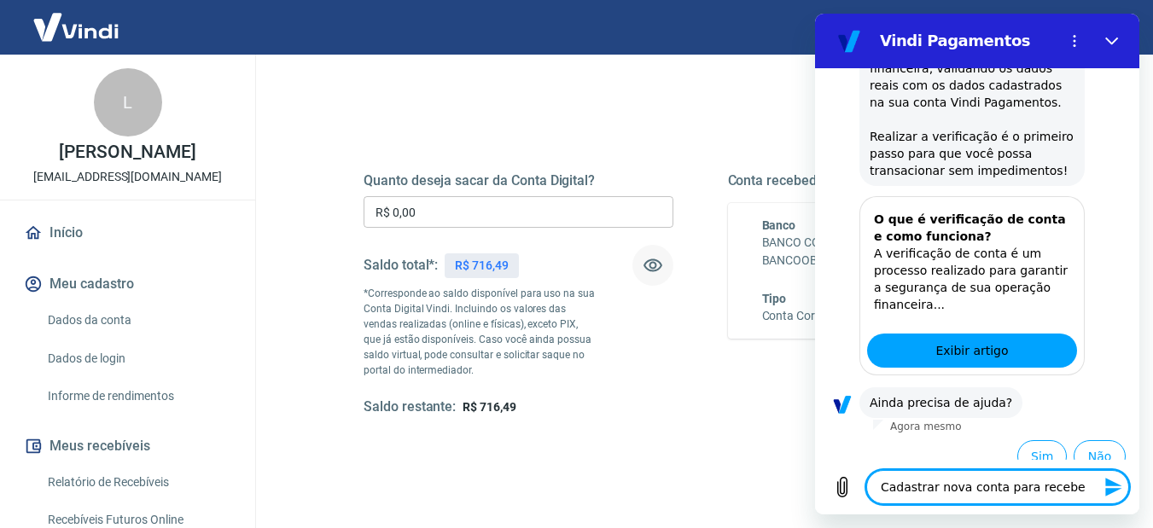
type textarea "Cadastrar nova conta para receber"
type textarea "x"
type textarea "Cadastrar nova conta para receber"
type textarea "x"
type textarea "Cadastrar nova conta para receber s"
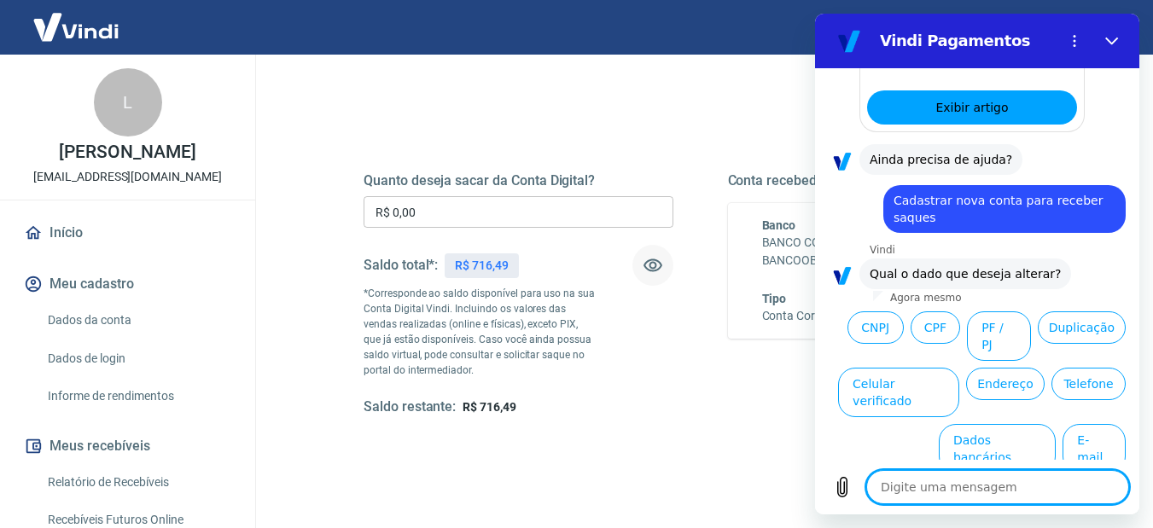
scroll to position [594, 0]
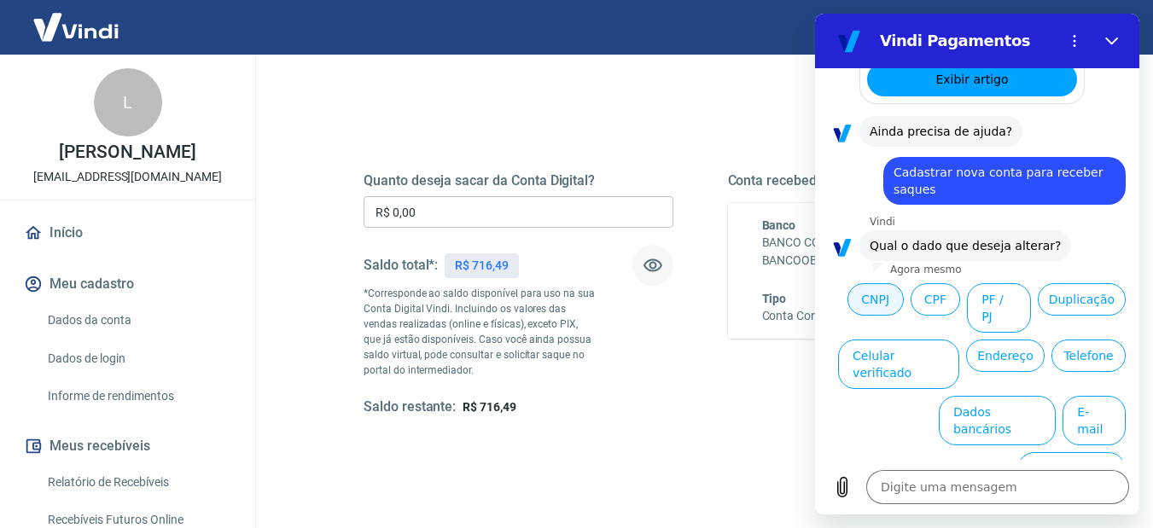
click at [904, 283] on button "CNPJ" at bounding box center [876, 299] width 56 height 32
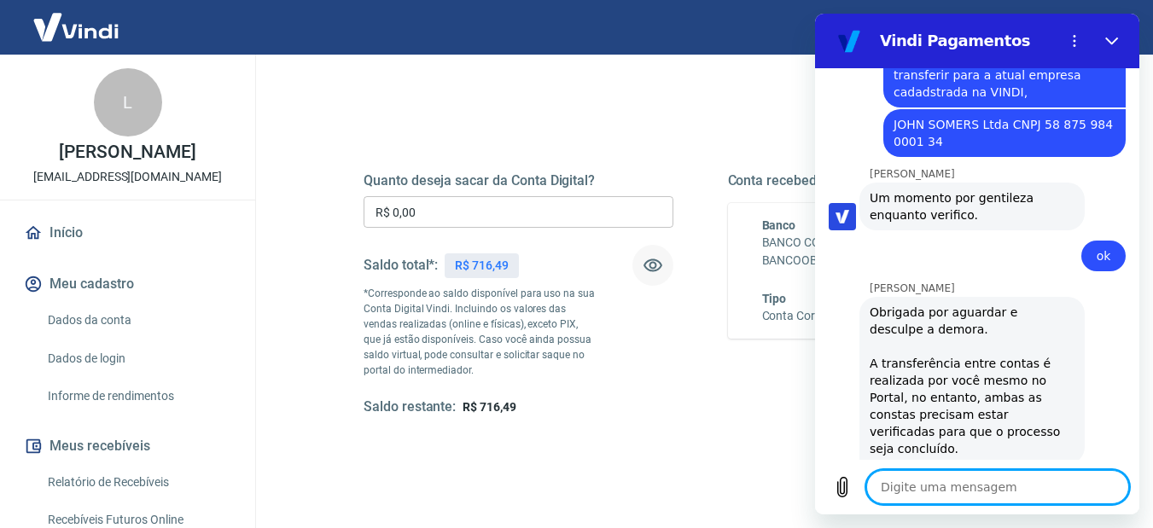
scroll to position [1081, 0]
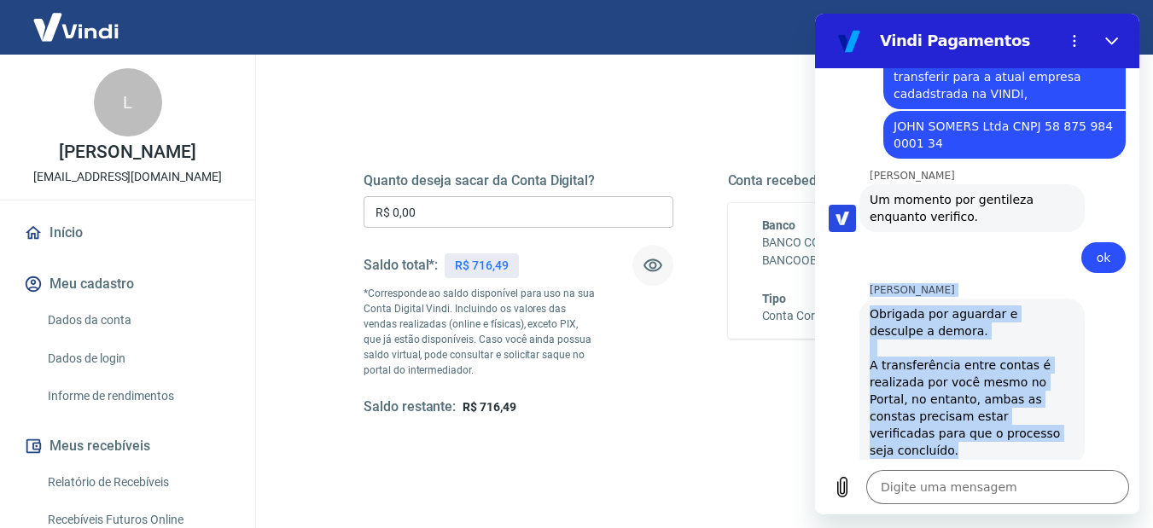
drag, startPoint x: 1018, startPoint y: 419, endPoint x: 853, endPoint y: 260, distance: 229.4
click at [853, 260] on div "14:10 diz: Preciso cadastrar nova conta recebedora de saques. Como procedo? Env…" at bounding box center [977, 264] width 324 height 392
copy div "[PERSON_NAME] diz: Obrigada por aguardar e desculpe a demora. A transferência e…"
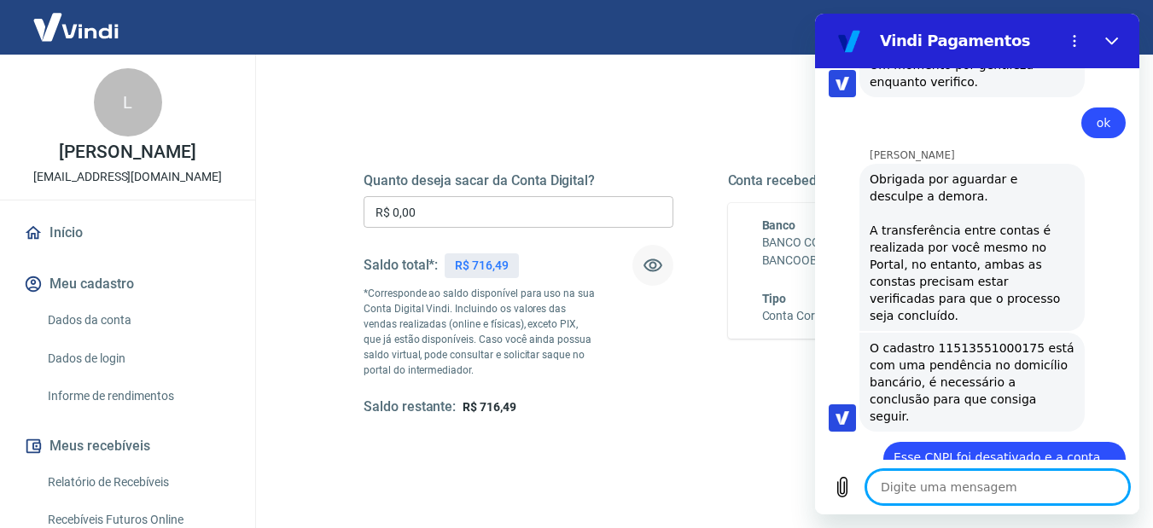
scroll to position [1231, 0]
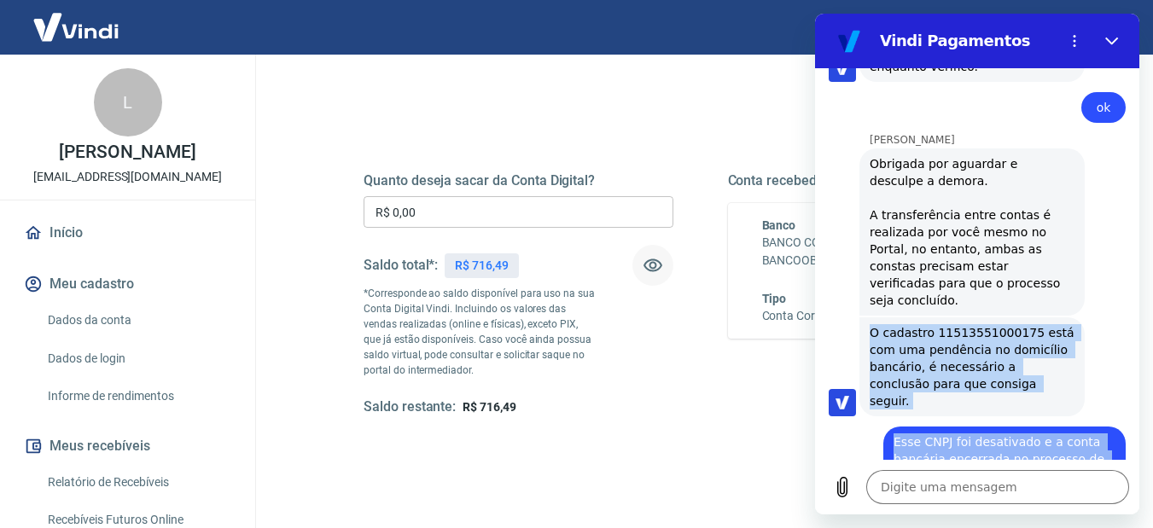
drag, startPoint x: 865, startPoint y: 295, endPoint x: 1061, endPoint y: 469, distance: 262.5
click at [1061, 469] on div "14:10 diz: Preciso cadastrar nova conta recebedora de saques. Como procedo? Env…" at bounding box center [977, 291] width 324 height 446
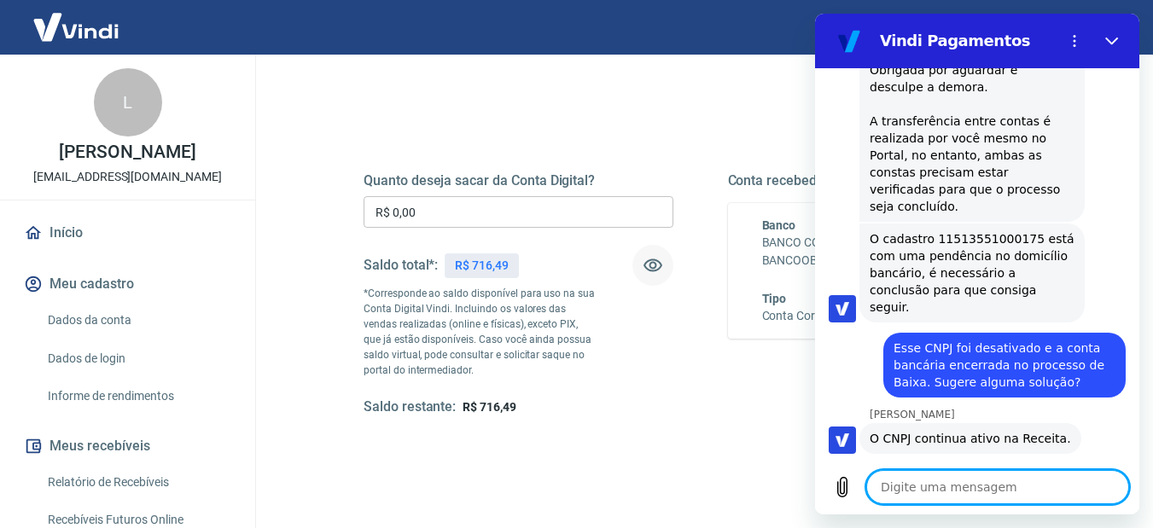
scroll to position [1328, 0]
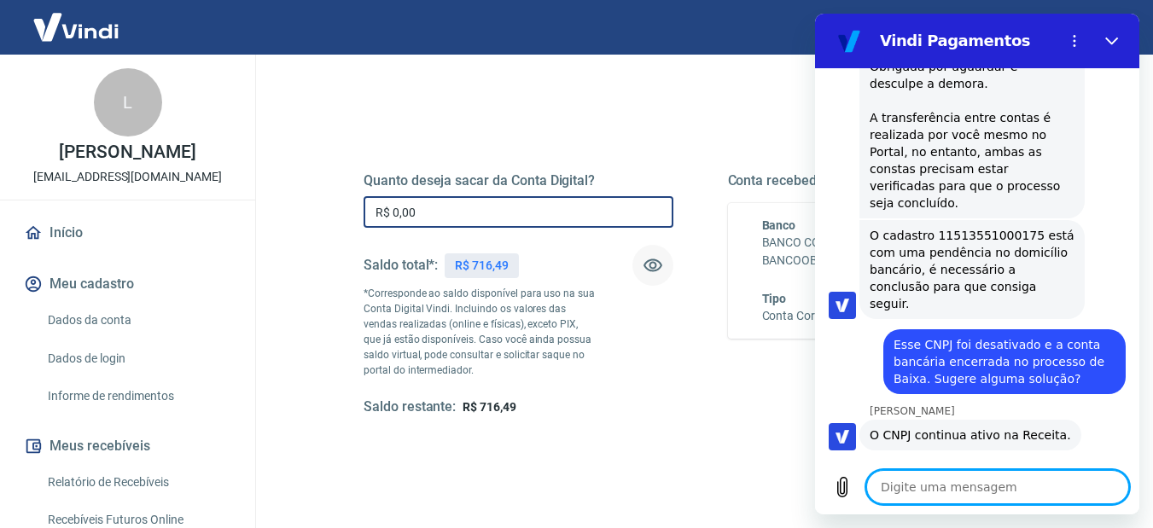
click at [521, 216] on input "R$ 0,00" at bounding box center [519, 212] width 310 height 32
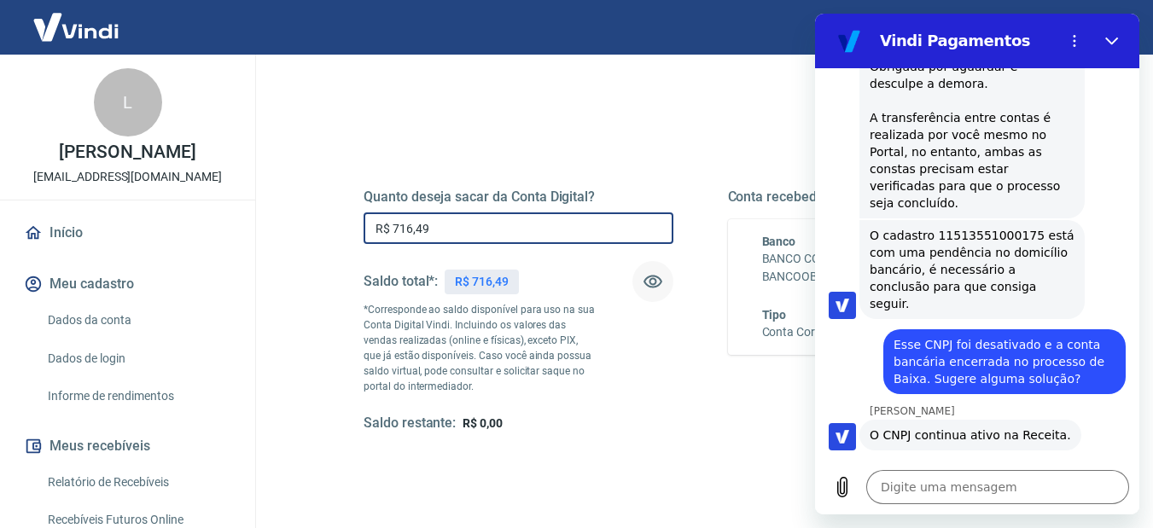
scroll to position [85, 0]
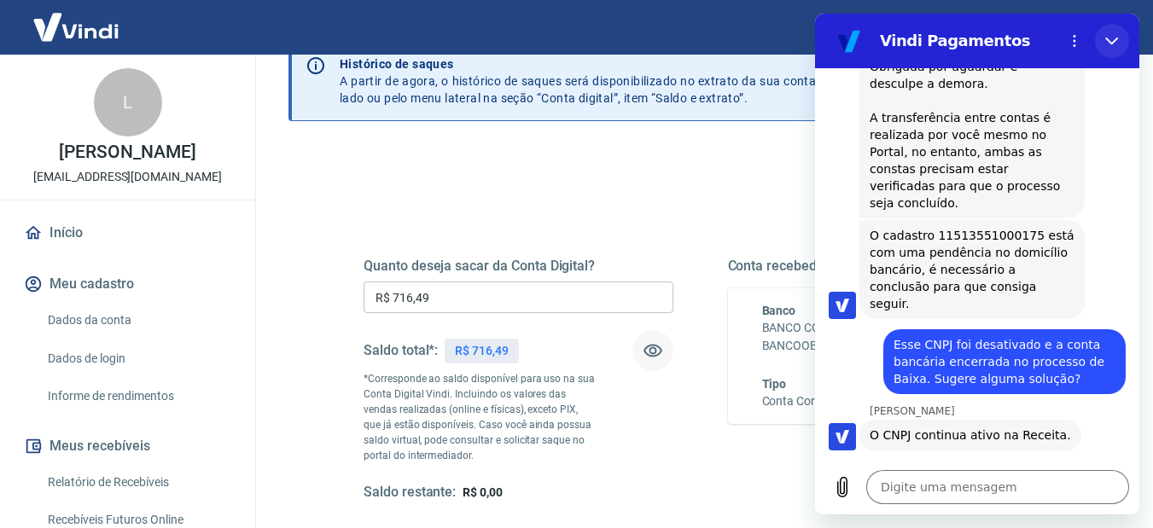
click at [1109, 41] on icon "Fechar" at bounding box center [1112, 42] width 13 height 8
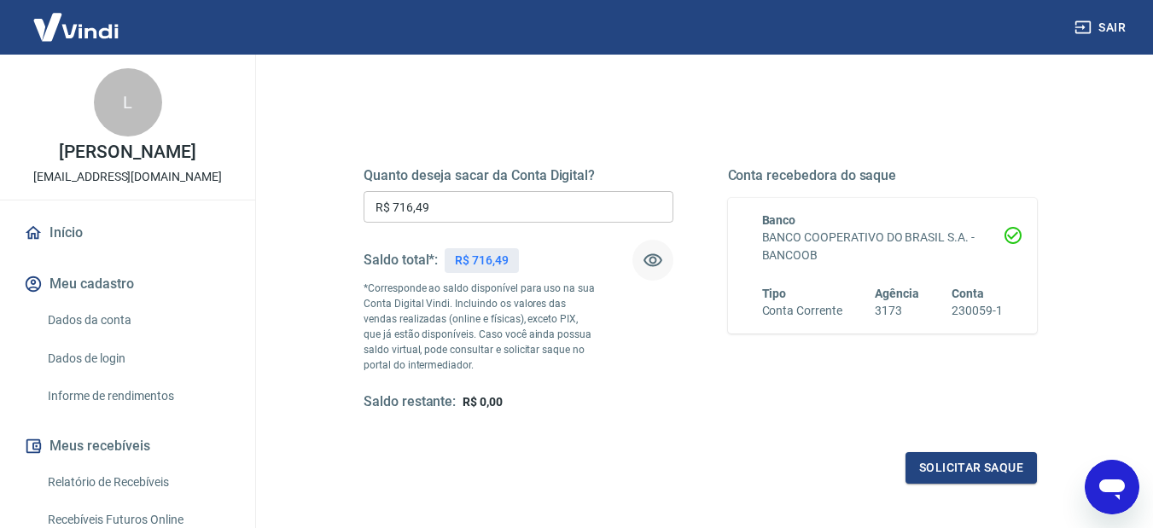
scroll to position [331, 0]
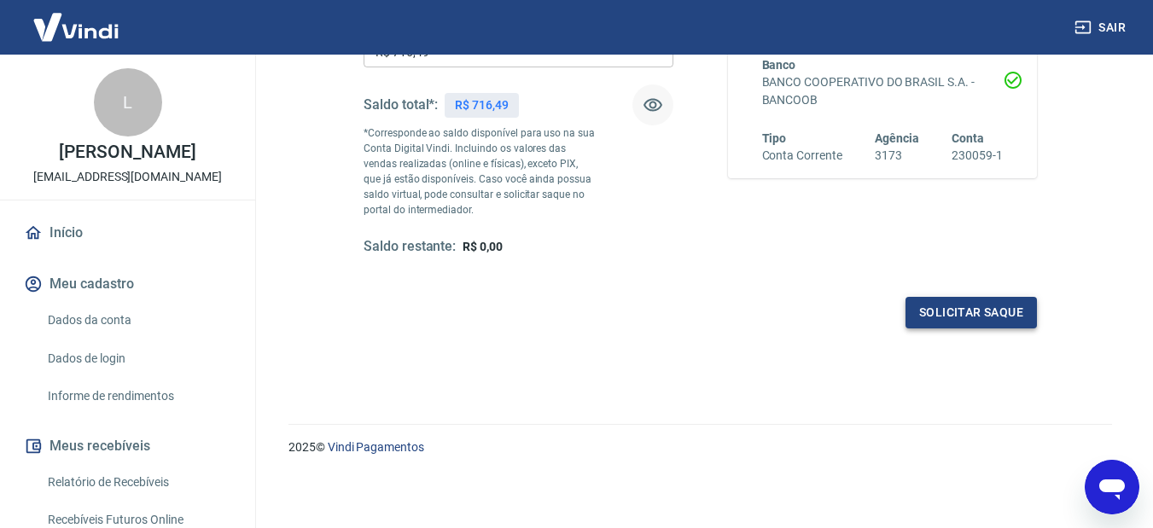
click at [989, 314] on button "Solicitar saque" at bounding box center [971, 313] width 131 height 32
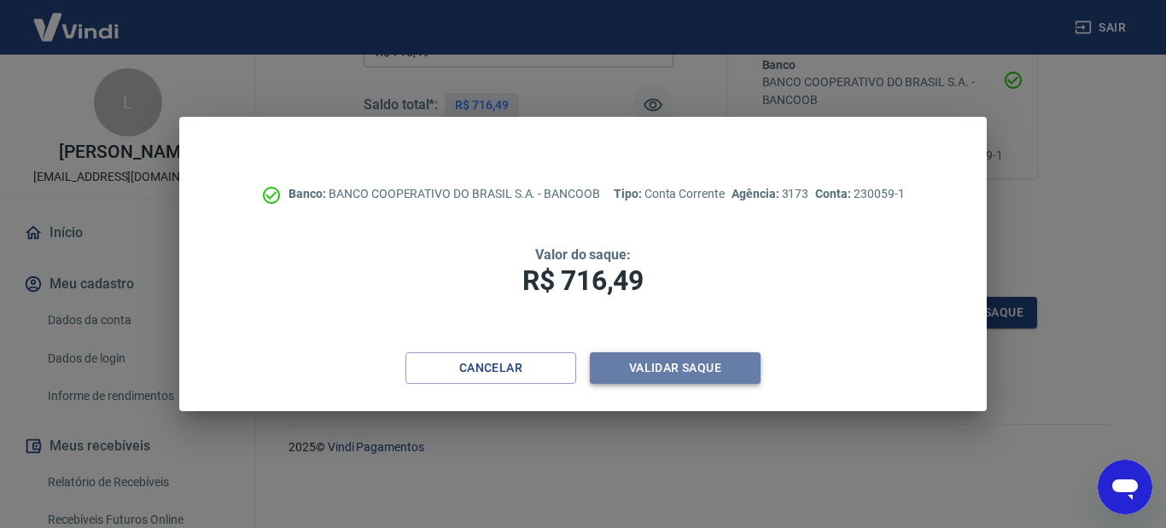
click at [687, 370] on button "Validar saque" at bounding box center [675, 369] width 171 height 32
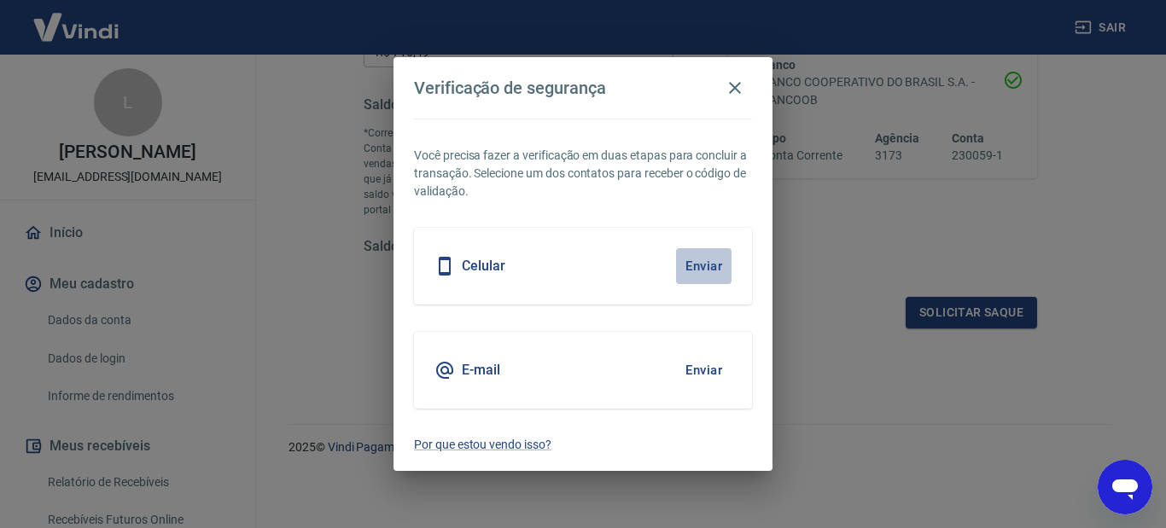
click at [712, 268] on button "Enviar" at bounding box center [703, 266] width 55 height 36
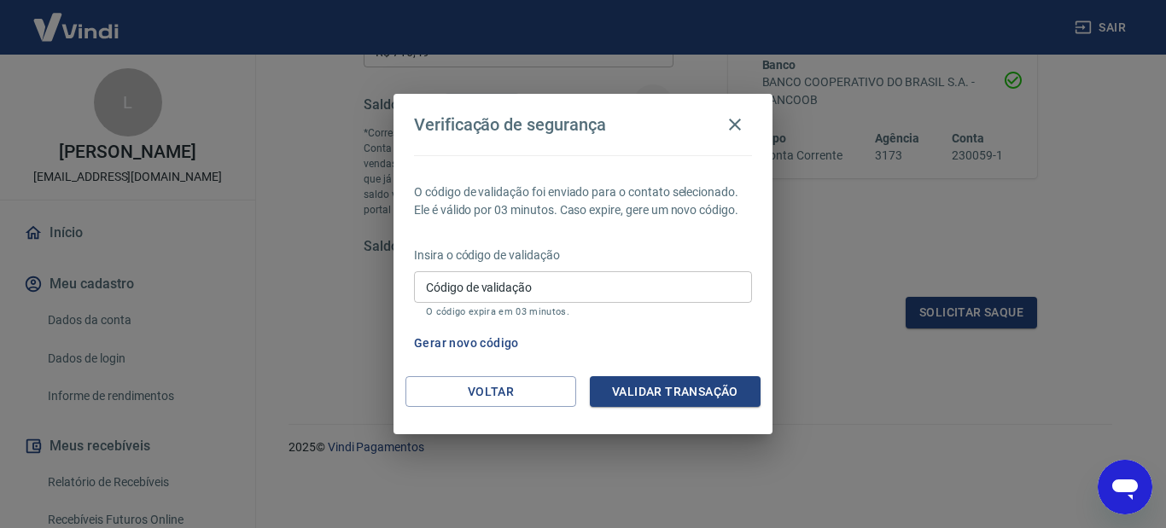
click at [484, 286] on input "Código de validação" at bounding box center [583, 287] width 338 height 32
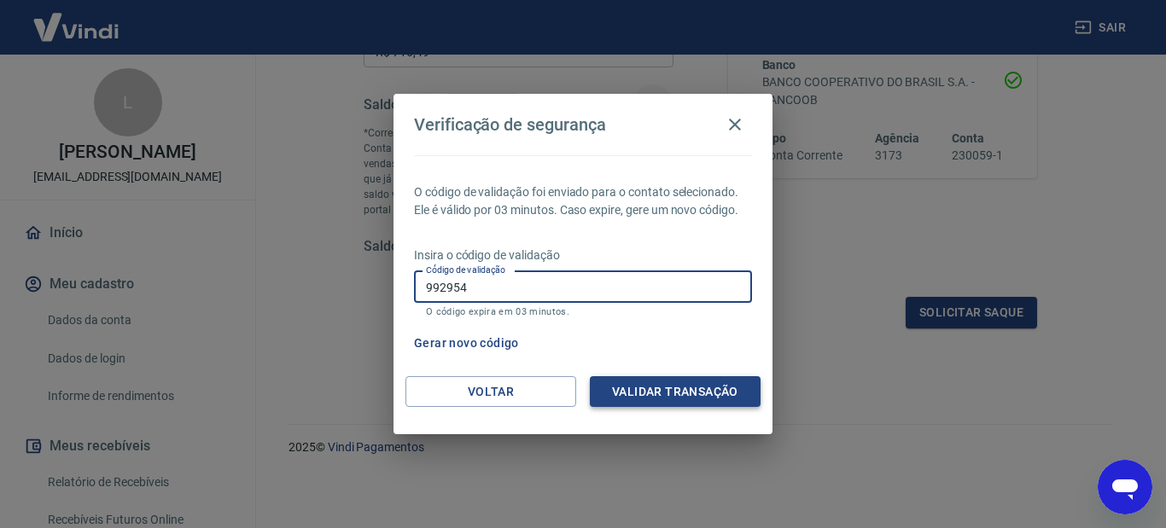
click at [633, 399] on button "Validar transação" at bounding box center [675, 392] width 171 height 32
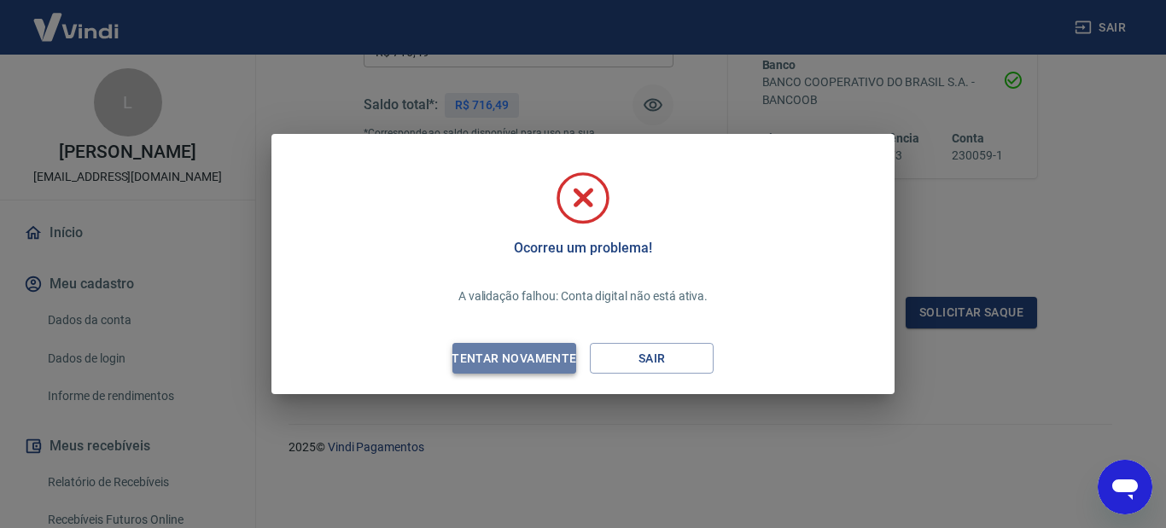
click at [528, 362] on div "Tentar novamente" at bounding box center [514, 358] width 166 height 21
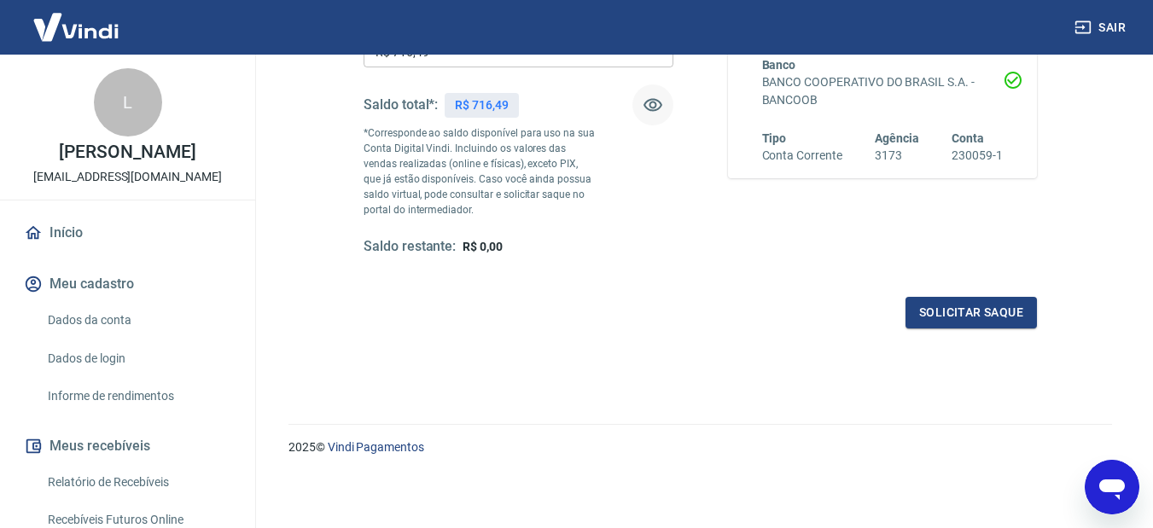
click at [1129, 489] on div "Abrir janela de mensagens" at bounding box center [1112, 487] width 51 height 51
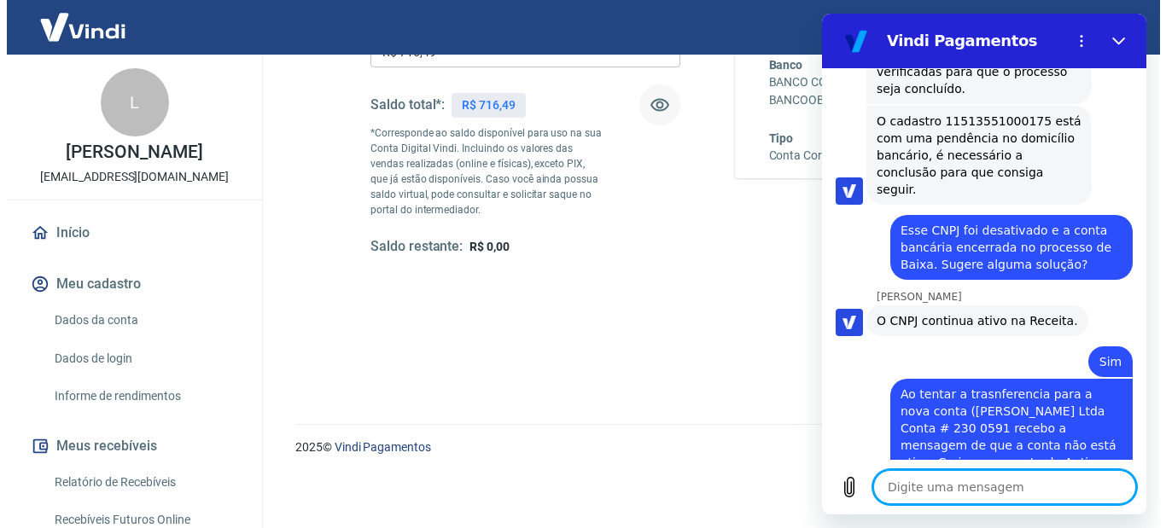
scroll to position [1446, 0]
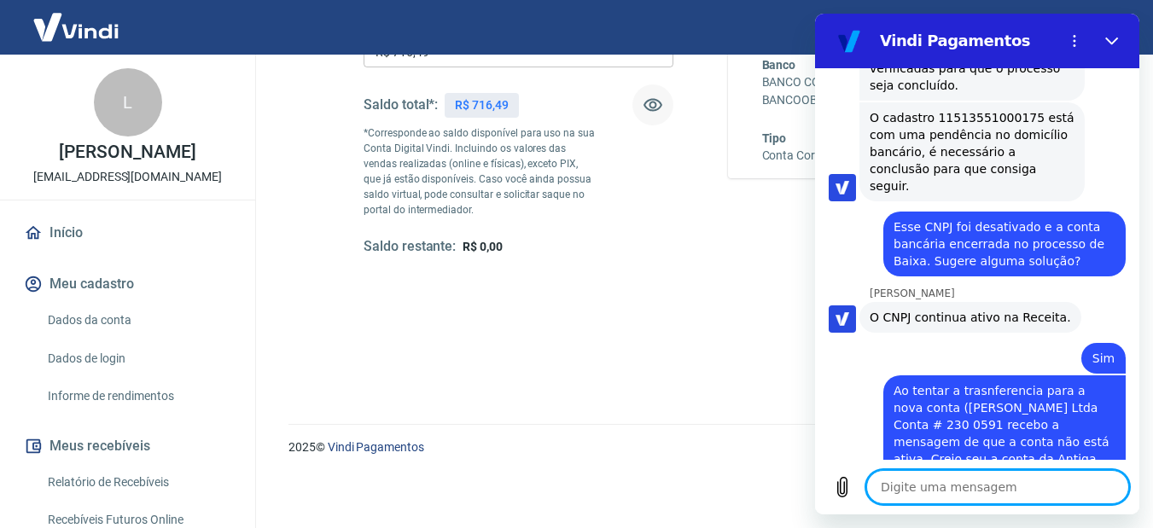
click at [626, 341] on div "Quanto deseja sacar da Conta Digital? R$ 716,49 ​ Saldo total*: R$ 716,49 *Corr…" at bounding box center [700, 143] width 715 height 412
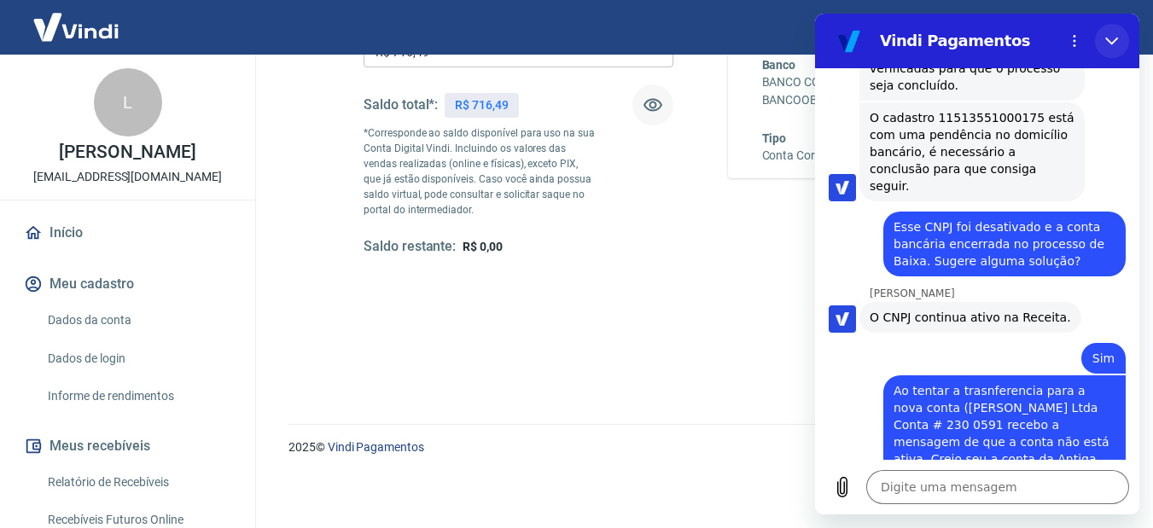
click at [1113, 40] on icon "Fechar" at bounding box center [1113, 41] width 14 height 14
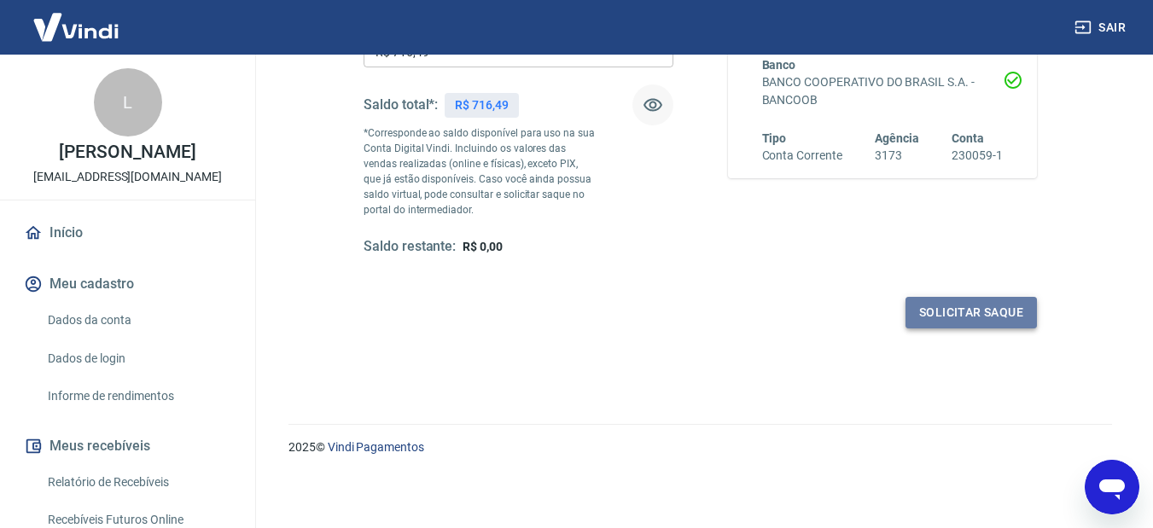
click at [961, 316] on button "Solicitar saque" at bounding box center [971, 313] width 131 height 32
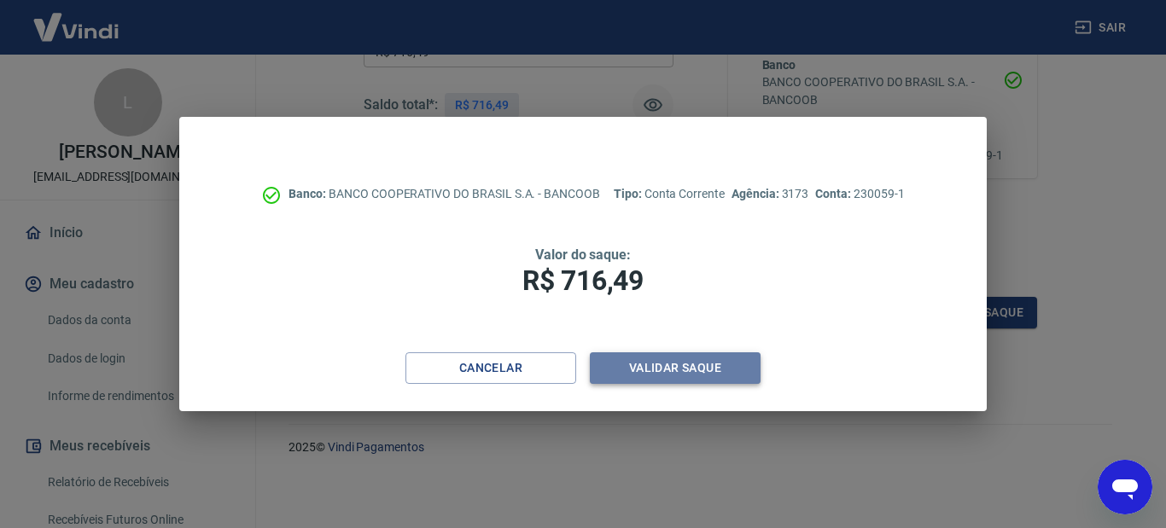
click at [655, 376] on button "Validar saque" at bounding box center [675, 369] width 171 height 32
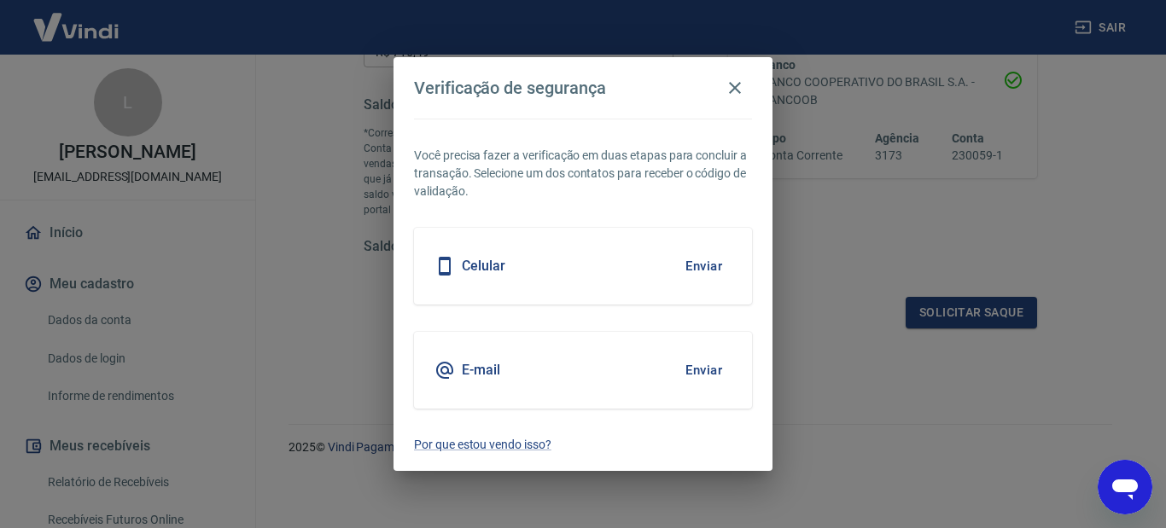
click at [709, 263] on button "Enviar" at bounding box center [703, 266] width 55 height 36
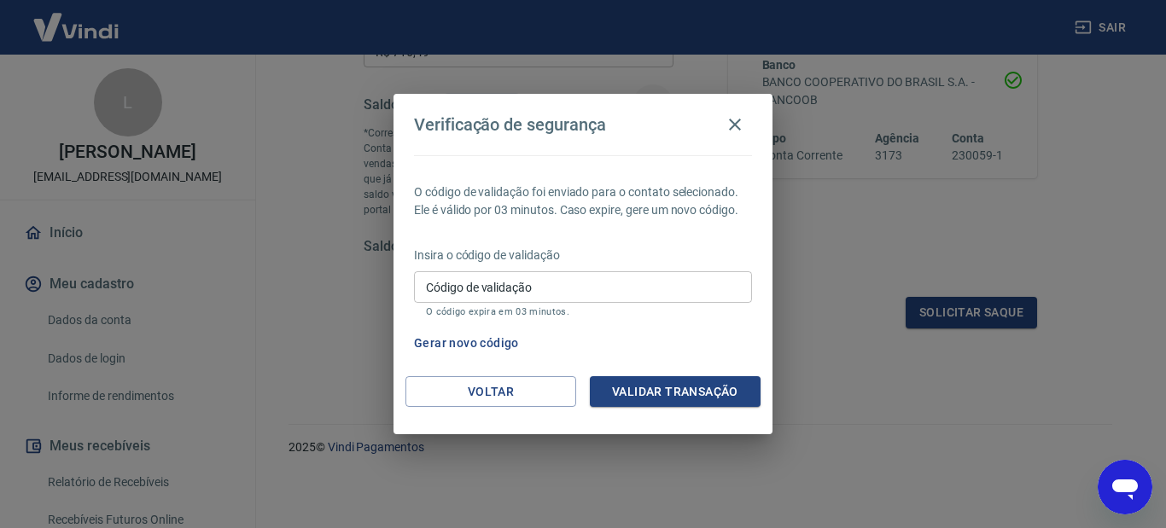
click at [680, 290] on input "Código de validação" at bounding box center [583, 287] width 338 height 32
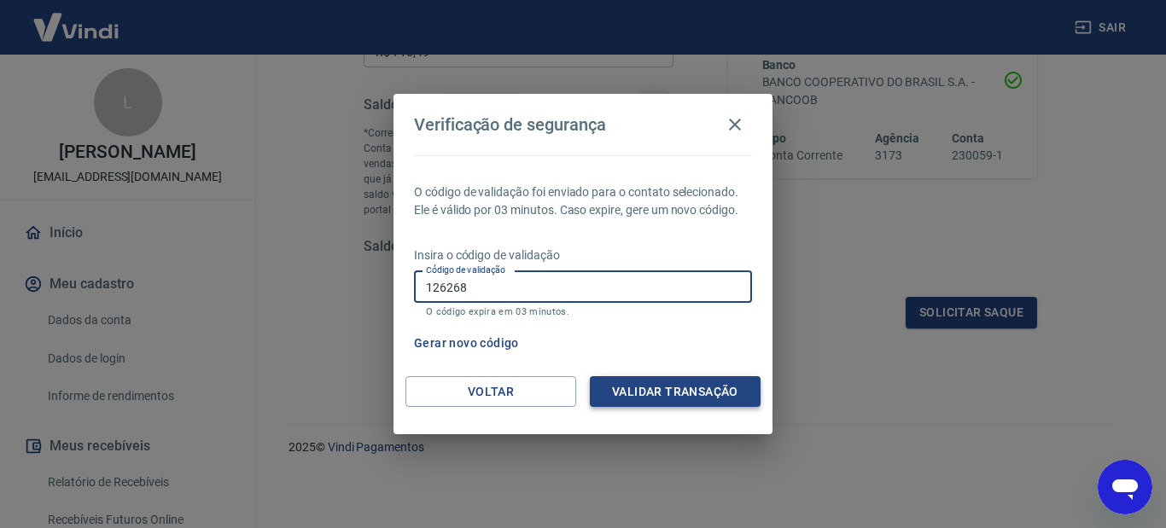
click at [653, 399] on button "Validar transação" at bounding box center [675, 392] width 171 height 32
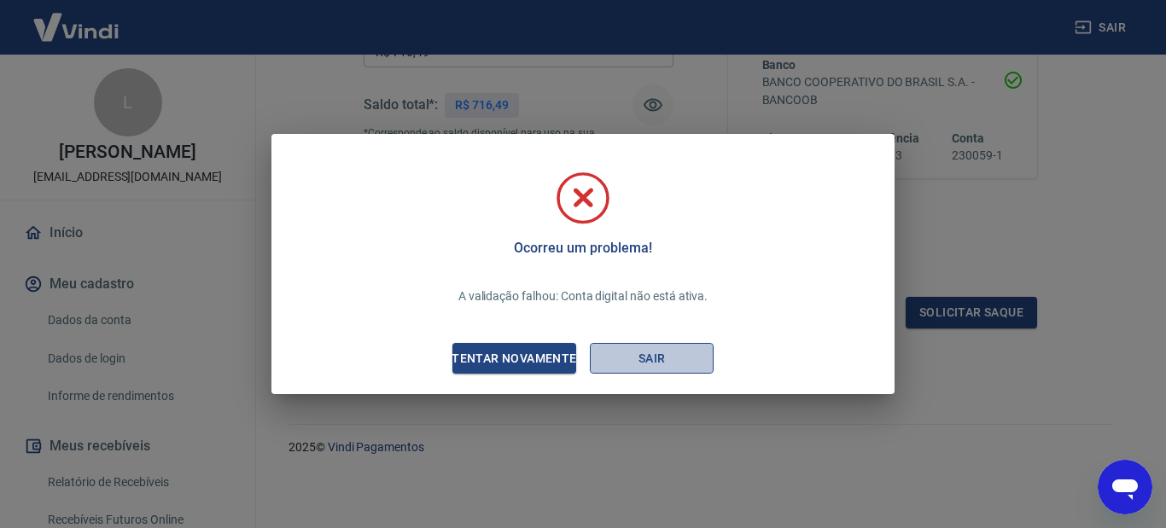
click at [656, 359] on button "Sair" at bounding box center [652, 359] width 124 height 32
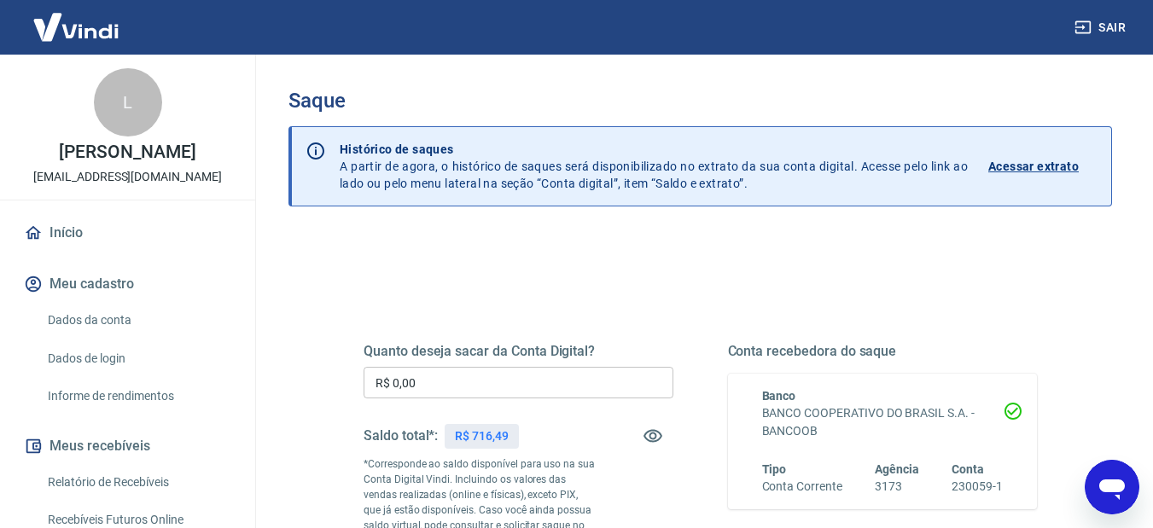
click at [1119, 487] on icon "Abrir janela de mensagens" at bounding box center [1113, 490] width 26 height 20
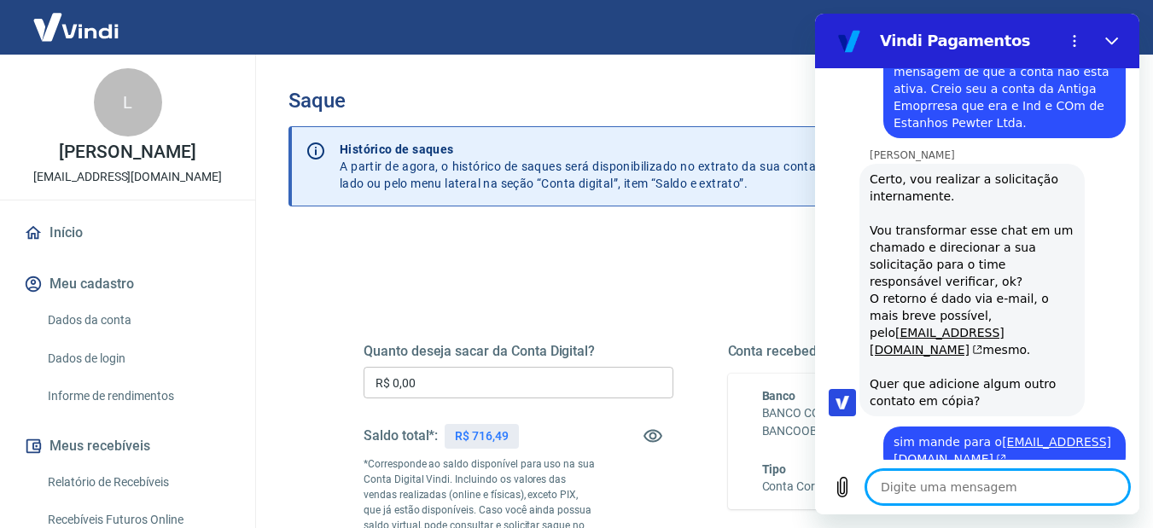
scroll to position [1815, 0]
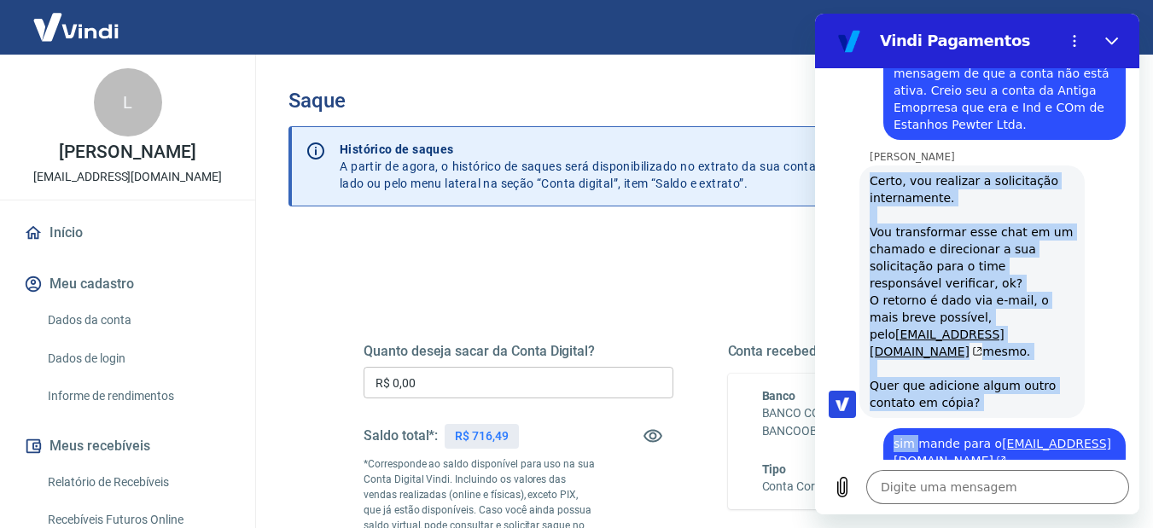
drag, startPoint x: 857, startPoint y: 89, endPoint x: 914, endPoint y: 370, distance: 287.5
click at [914, 375] on div "14:10 diz: Preciso cadastrar nova conta recebedora de saques. Como procedo? Env…" at bounding box center [977, 264] width 324 height 392
drag, startPoint x: 869, startPoint y: 86, endPoint x: 953, endPoint y: 455, distance: 378.2
click at [953, 455] on div "14:10 diz: Preciso cadastrar nova conta recebedora de saques. Como procedo? Env…" at bounding box center [977, 264] width 324 height 392
copy div "[PERSON_NAME] diz: [PERSON_NAME], vou realizar a solicitação internamente. Vou …"
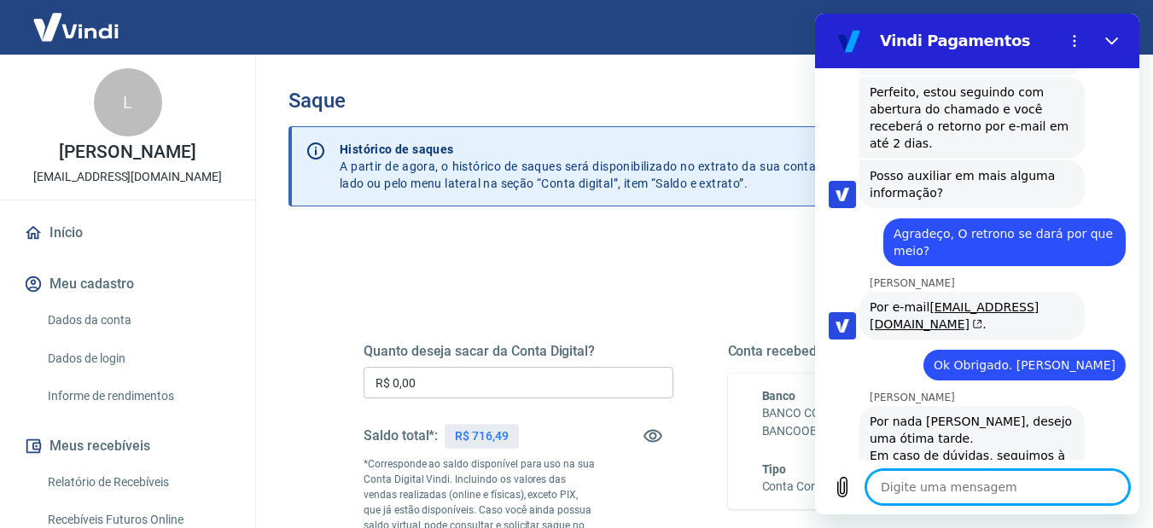
scroll to position [2611, 0]
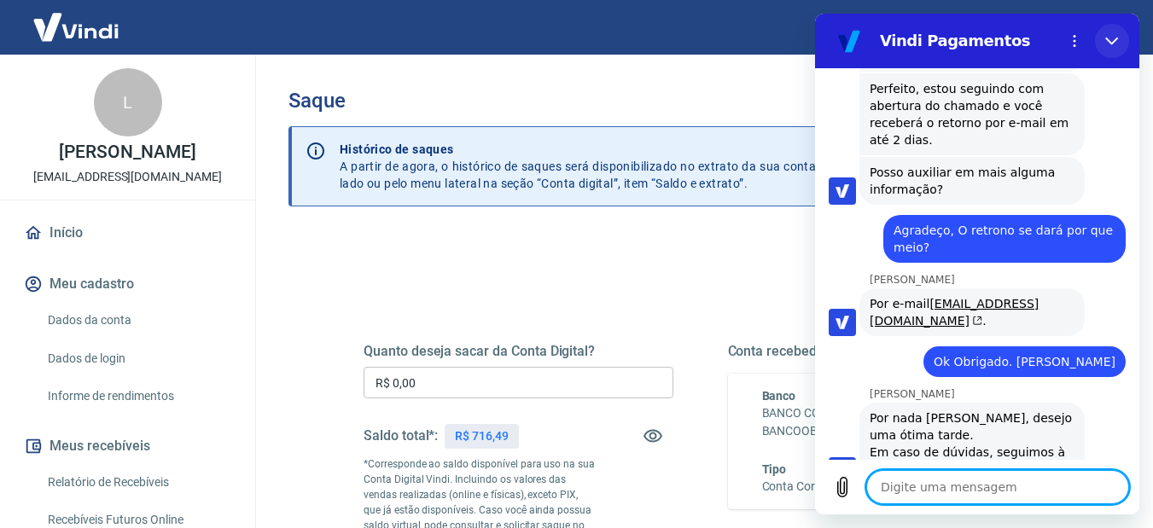
click at [1109, 39] on icon "Fechar" at bounding box center [1113, 41] width 14 height 14
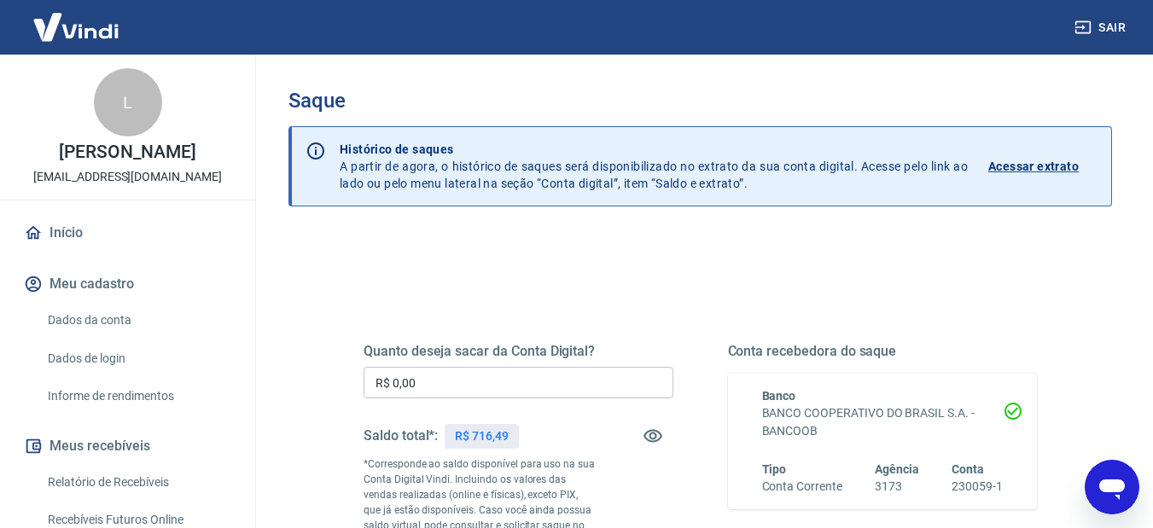
click at [458, 380] on input "R$ 0,00" at bounding box center [519, 383] width 310 height 32
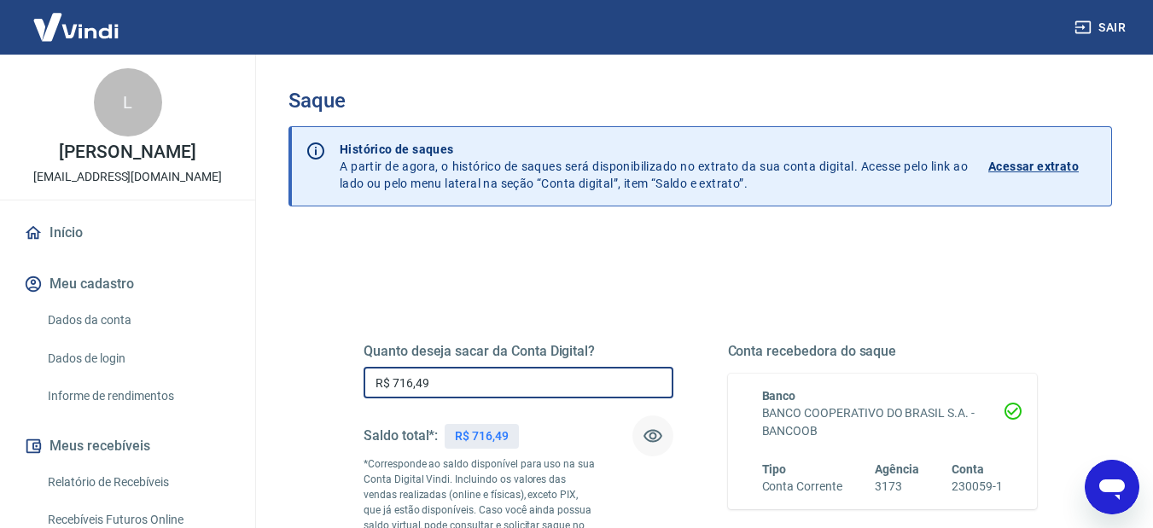
click at [660, 435] on icon "button" at bounding box center [653, 436] width 19 height 13
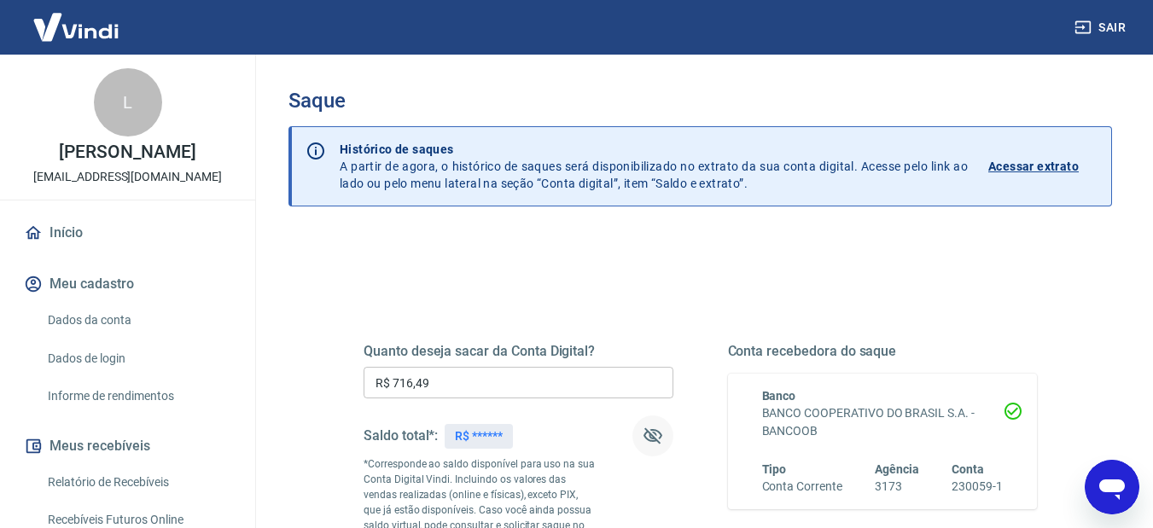
click at [660, 435] on icon "button" at bounding box center [653, 437] width 19 height 16
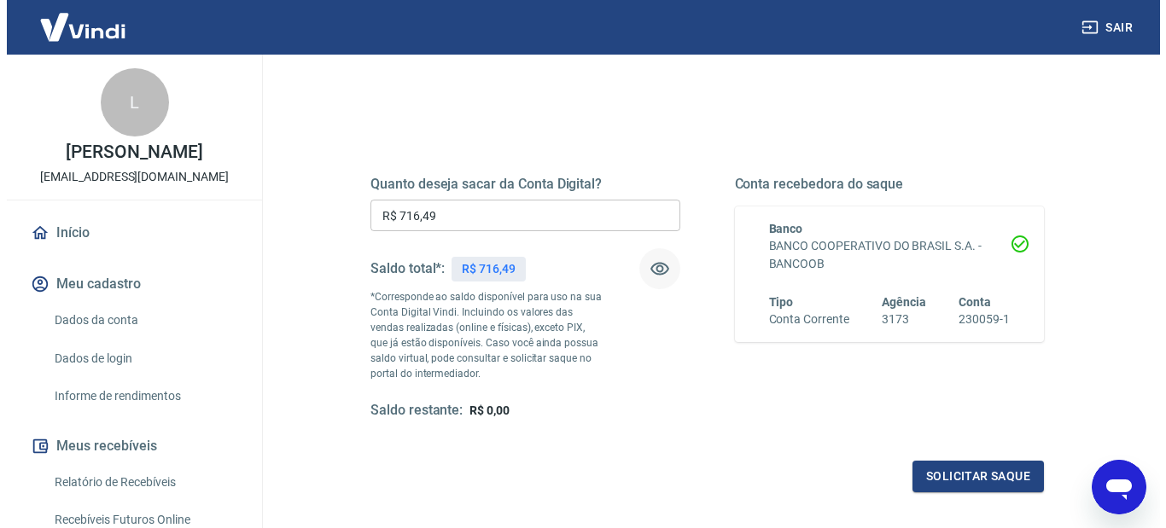
scroll to position [171, 0]
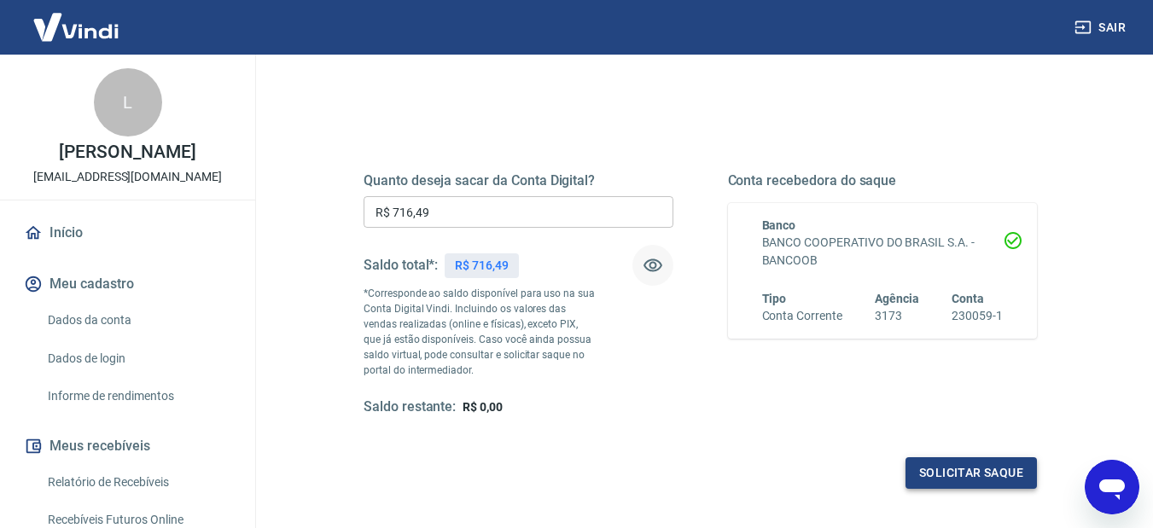
click at [999, 477] on button "Solicitar saque" at bounding box center [971, 474] width 131 height 32
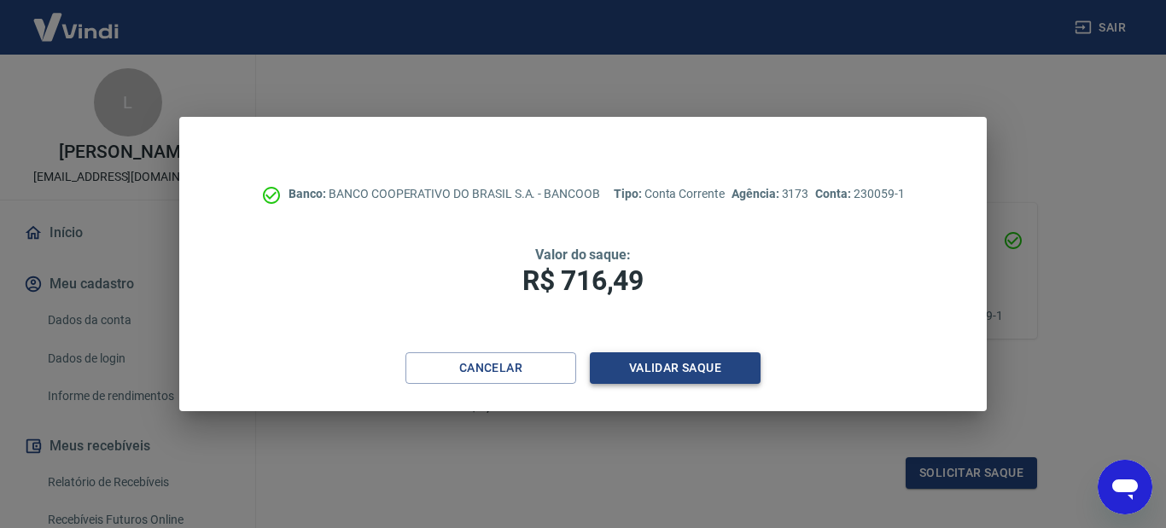
click at [686, 376] on button "Validar saque" at bounding box center [675, 369] width 171 height 32
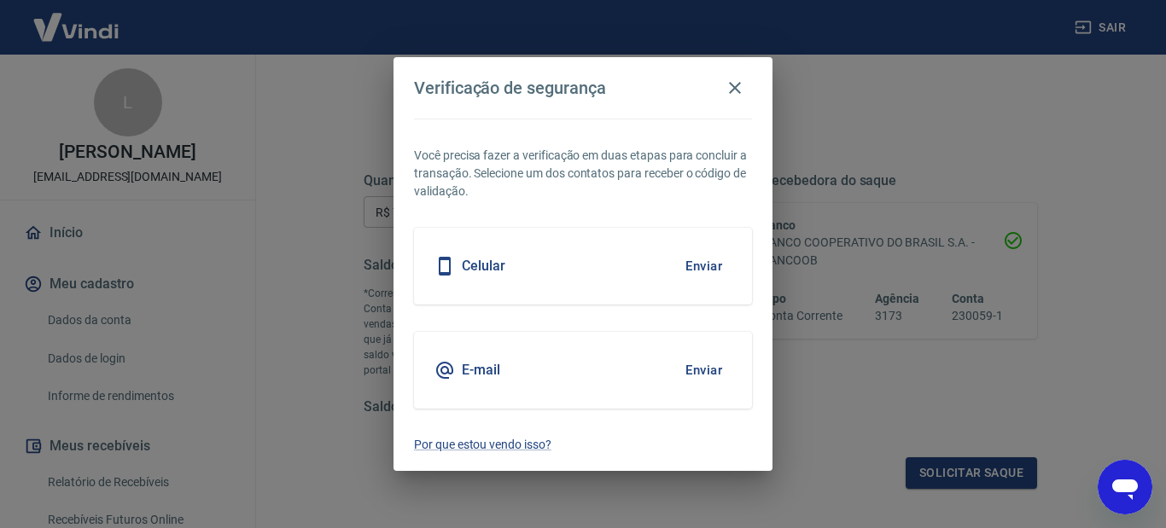
click at [472, 266] on h5 "Celular" at bounding box center [484, 266] width 44 height 17
click at [714, 265] on button "Enviar" at bounding box center [703, 266] width 55 height 36
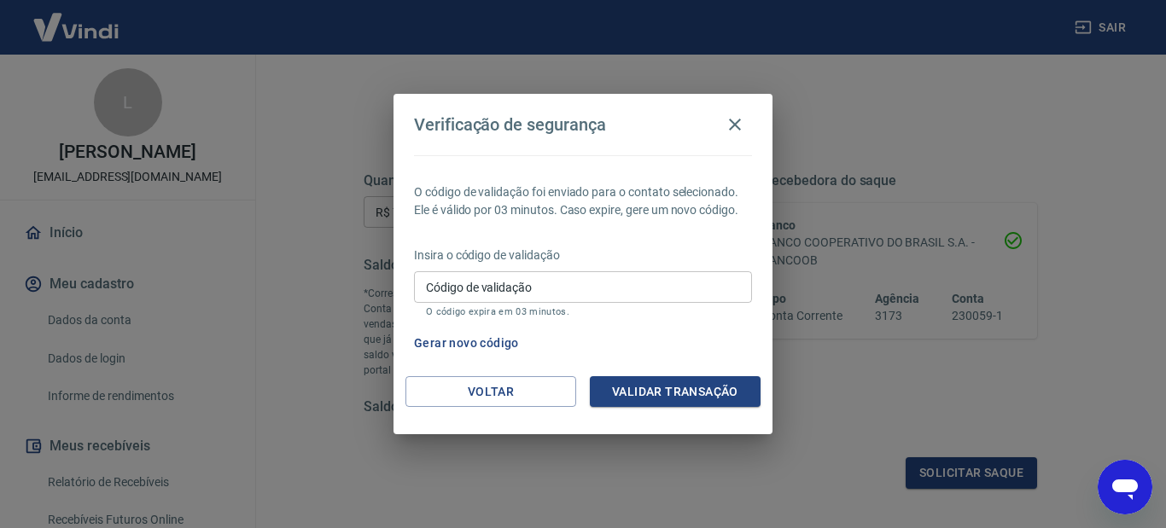
click at [697, 288] on input "Código de validação" at bounding box center [583, 287] width 338 height 32
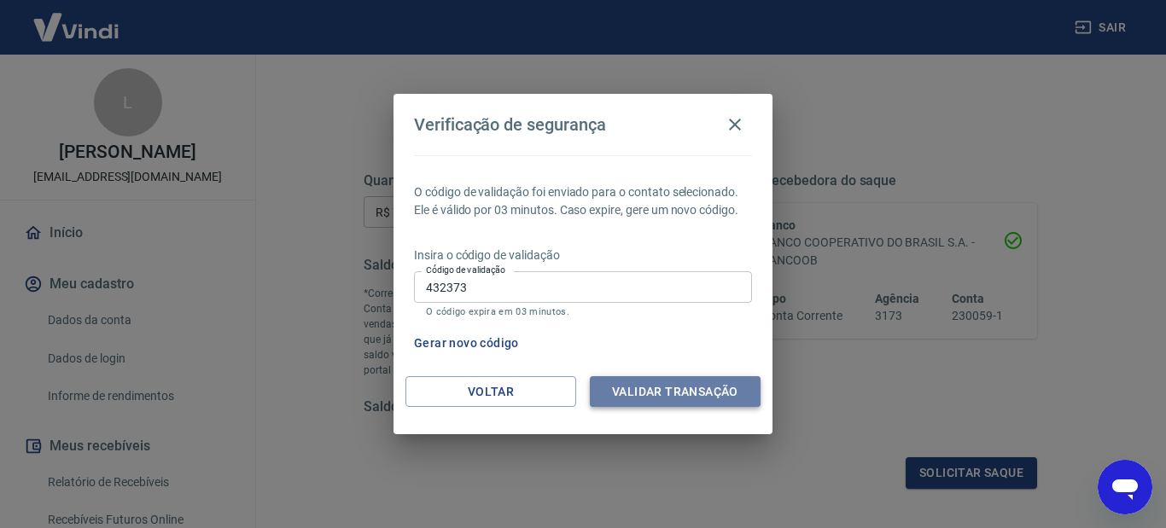
click at [670, 398] on button "Validar transação" at bounding box center [675, 392] width 171 height 32
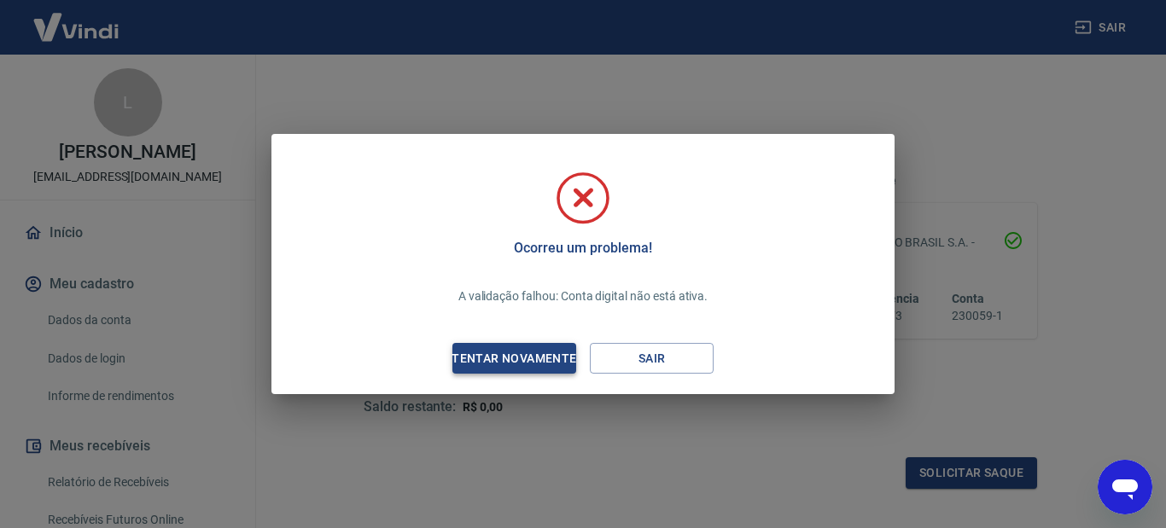
click at [557, 357] on div "Tentar novamente" at bounding box center [514, 358] width 166 height 21
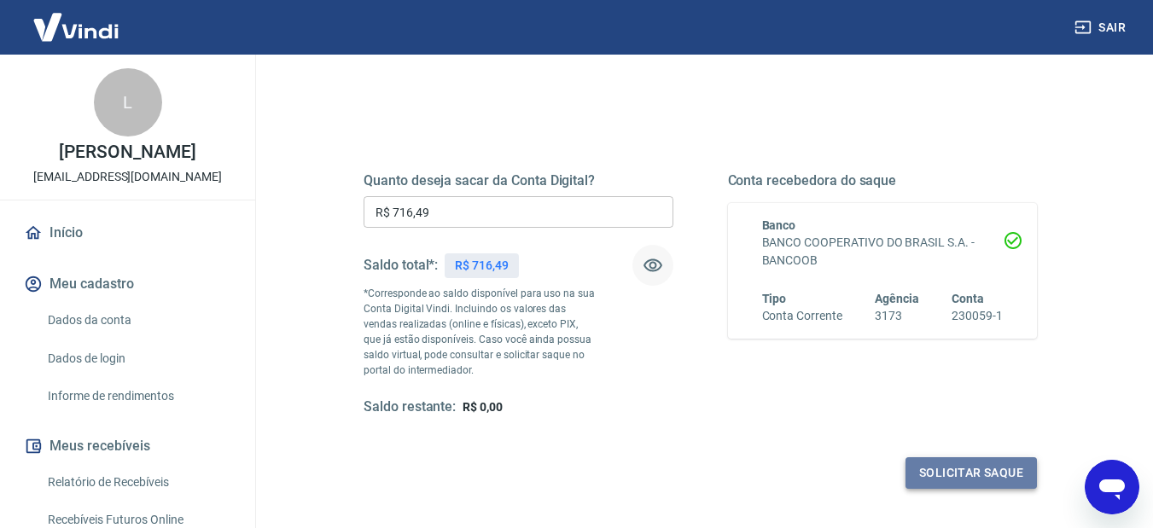
click at [962, 474] on button "Solicitar saque" at bounding box center [971, 474] width 131 height 32
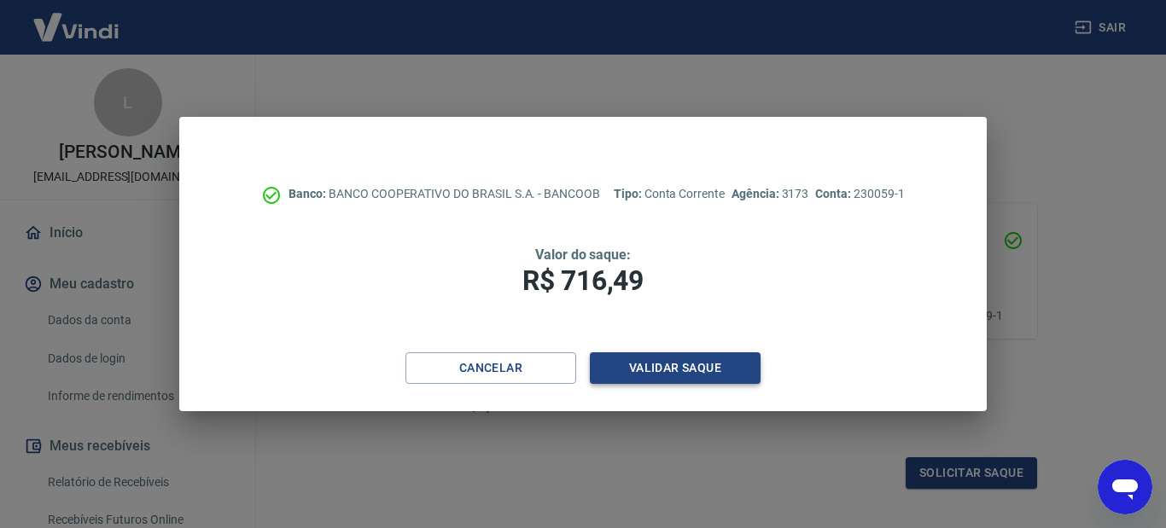
click at [716, 372] on button "Validar saque" at bounding box center [675, 369] width 171 height 32
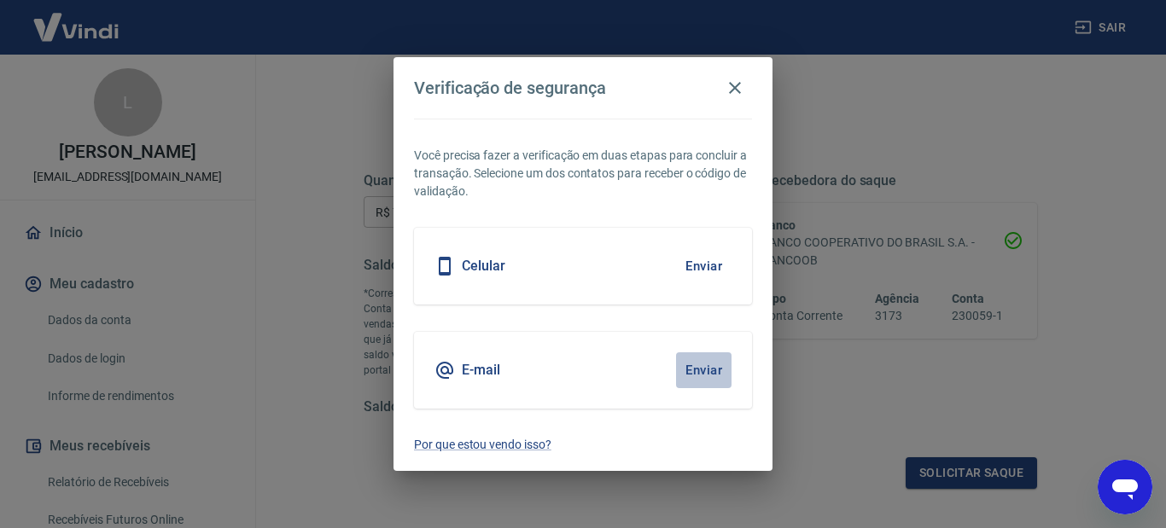
click at [701, 371] on button "Enviar" at bounding box center [703, 371] width 55 height 36
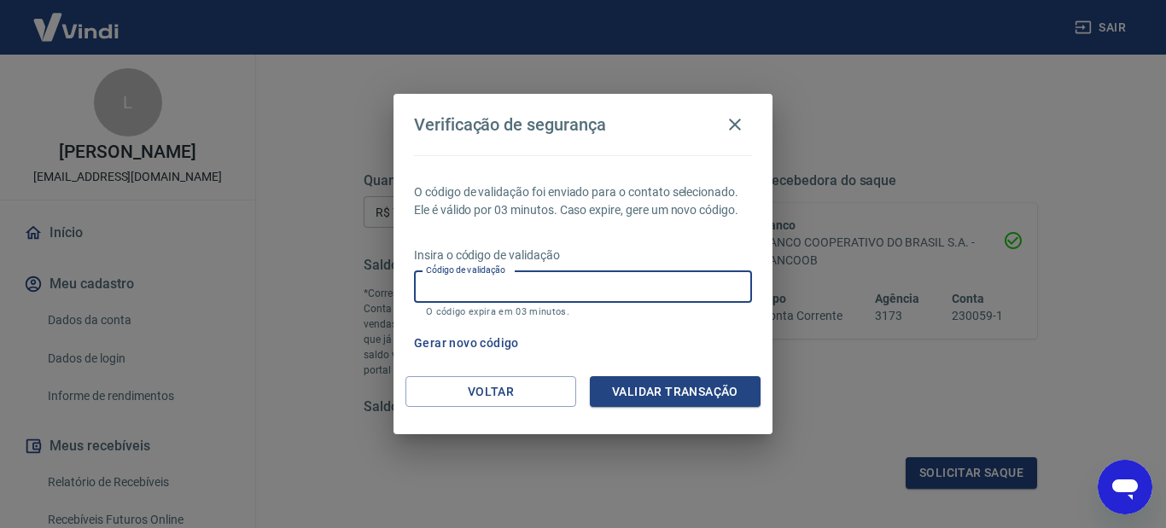
click at [576, 289] on input "Código de validação" at bounding box center [583, 287] width 338 height 32
paste input "629728"
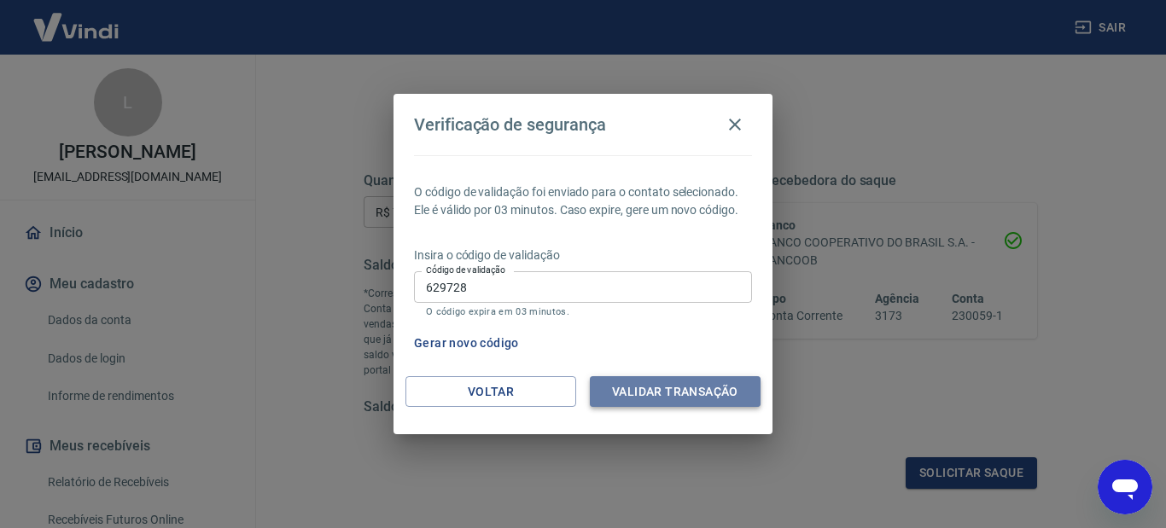
click at [633, 396] on button "Validar transação" at bounding box center [675, 392] width 171 height 32
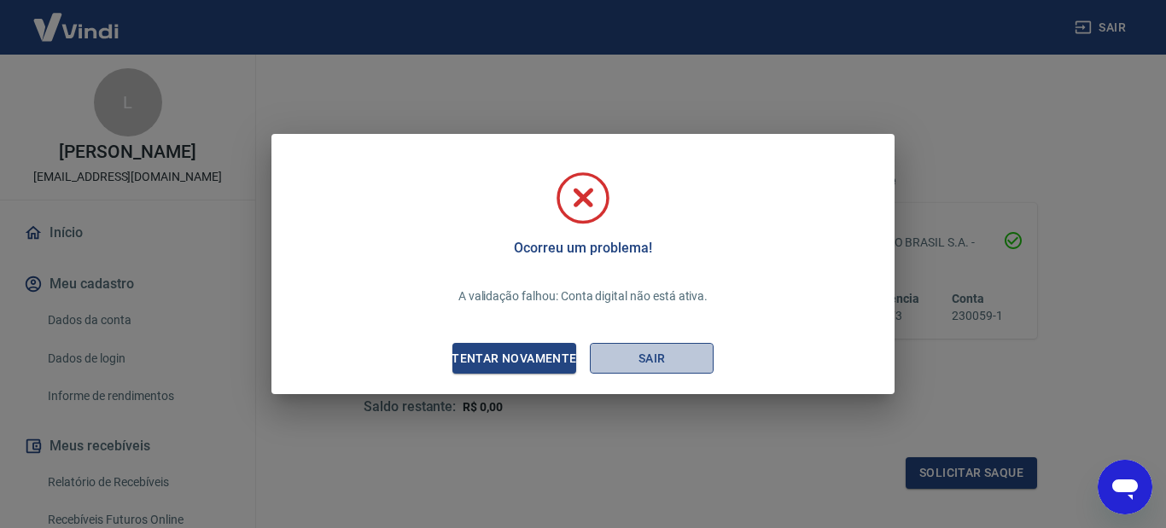
click at [620, 362] on button "Sair" at bounding box center [652, 359] width 124 height 32
